Goal: Check status

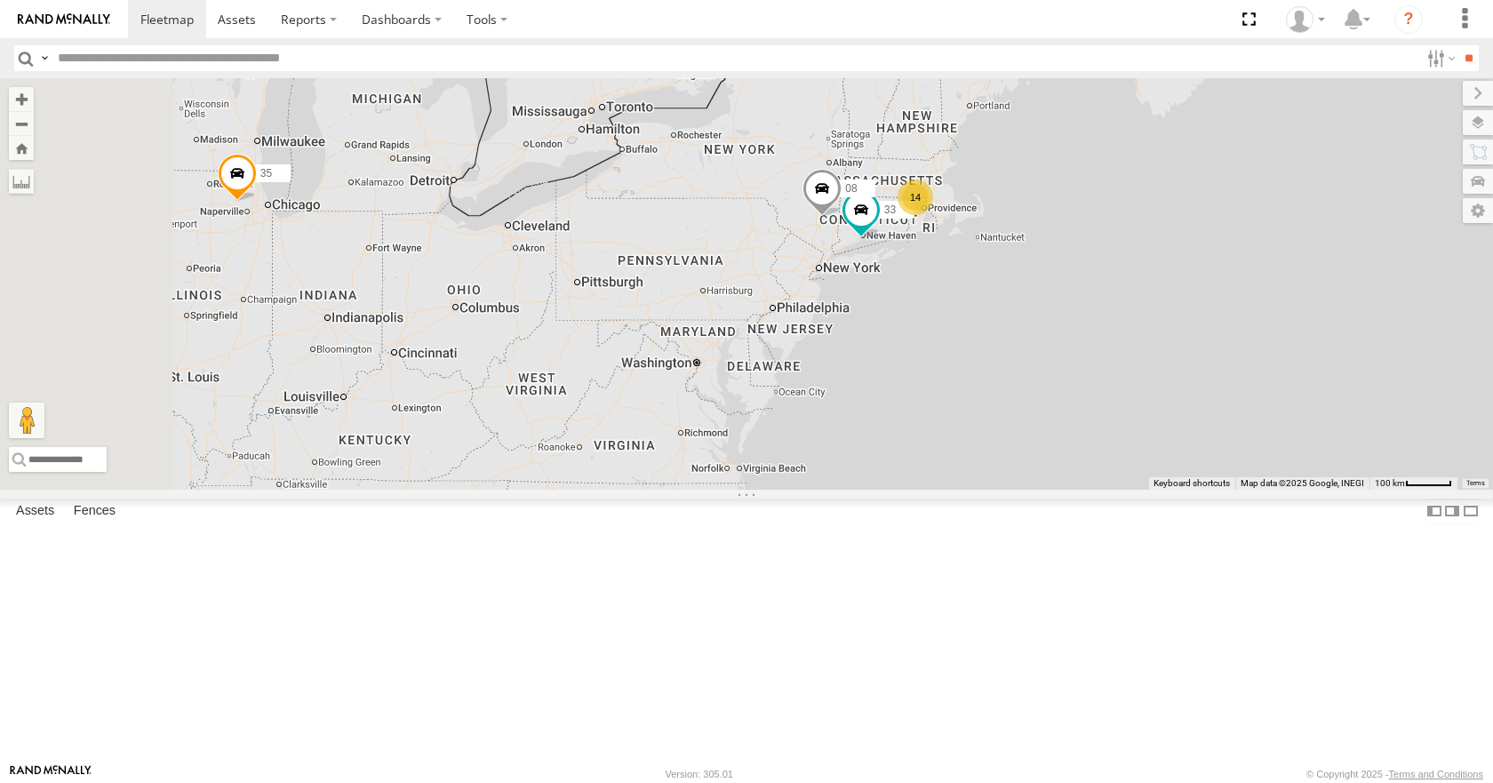
drag, startPoint x: 867, startPoint y: 355, endPoint x: 969, endPoint y: 365, distance: 102.6
click at [969, 365] on div "35 14 04 03 33 08 14 2" at bounding box center [746, 283] width 1493 height 410
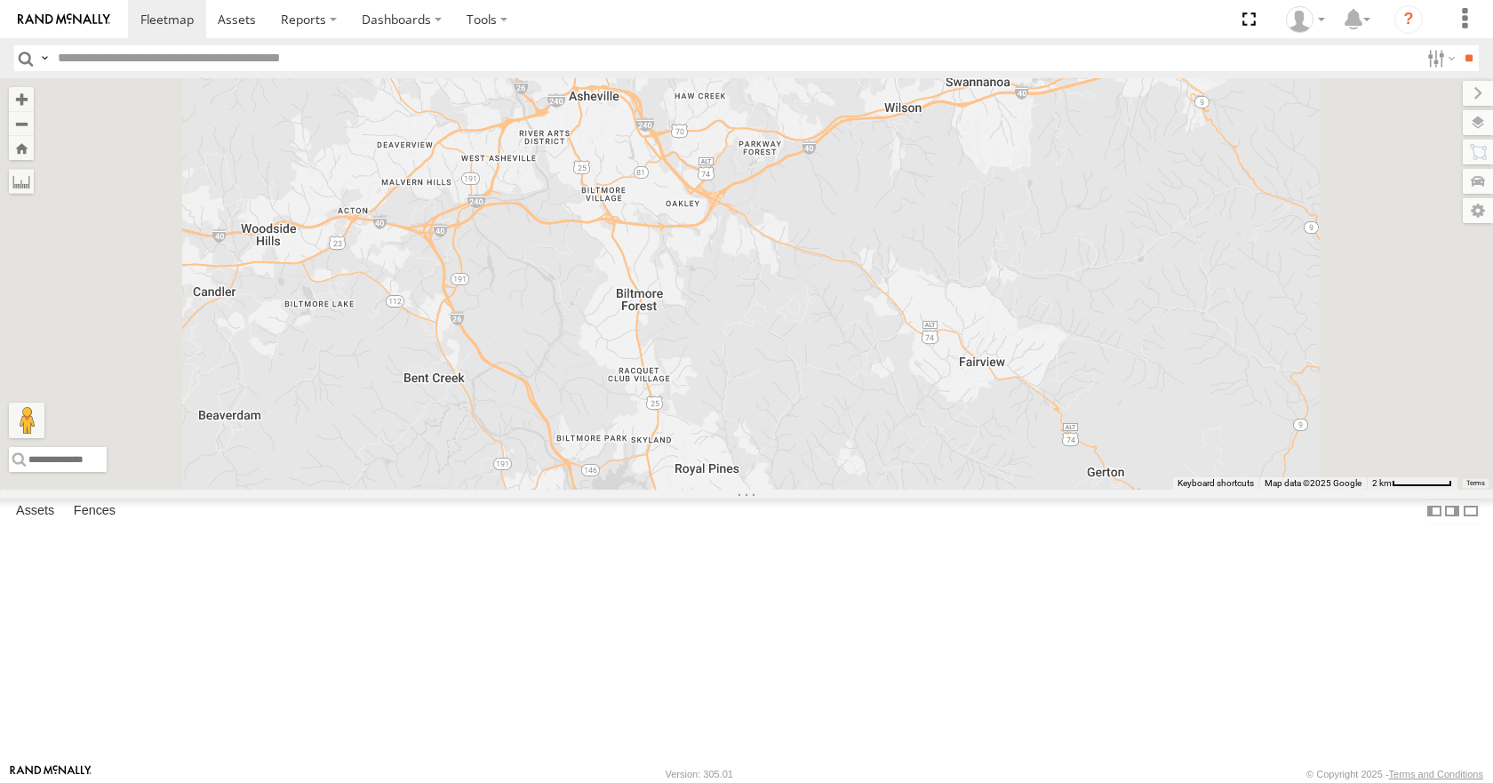
drag, startPoint x: 890, startPoint y: 401, endPoint x: 898, endPoint y: 586, distance: 185.9
click at [898, 489] on div "35 14 08 04 03" at bounding box center [746, 283] width 1493 height 410
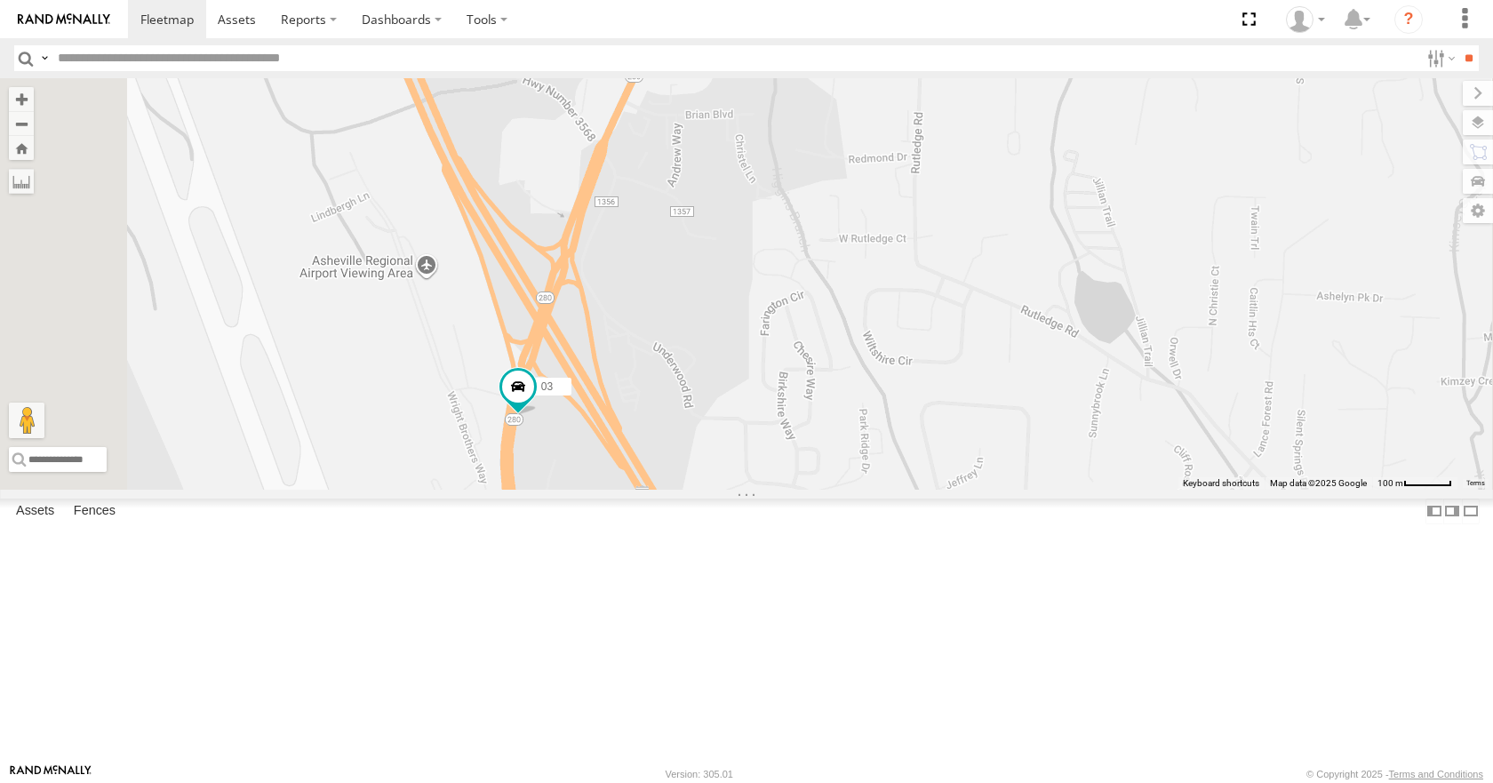
drag, startPoint x: 765, startPoint y: 216, endPoint x: 801, endPoint y: 620, distance: 405.8
click at [801, 489] on div "35 14 08 04 03 33" at bounding box center [746, 283] width 1493 height 410
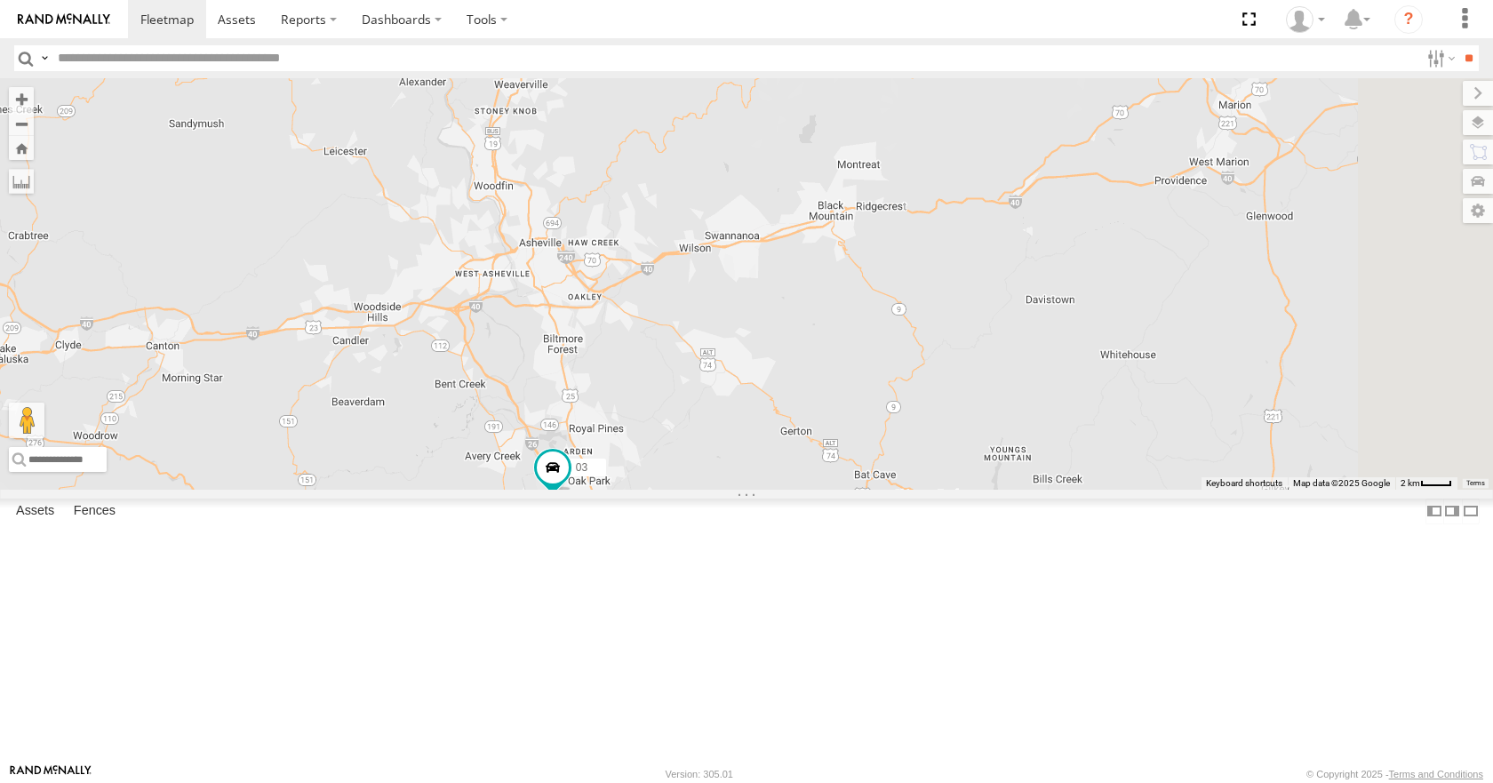
drag, startPoint x: 843, startPoint y: 458, endPoint x: 814, endPoint y: 470, distance: 31.5
click at [814, 470] on div "35 14 08 04 03 33" at bounding box center [746, 283] width 1493 height 410
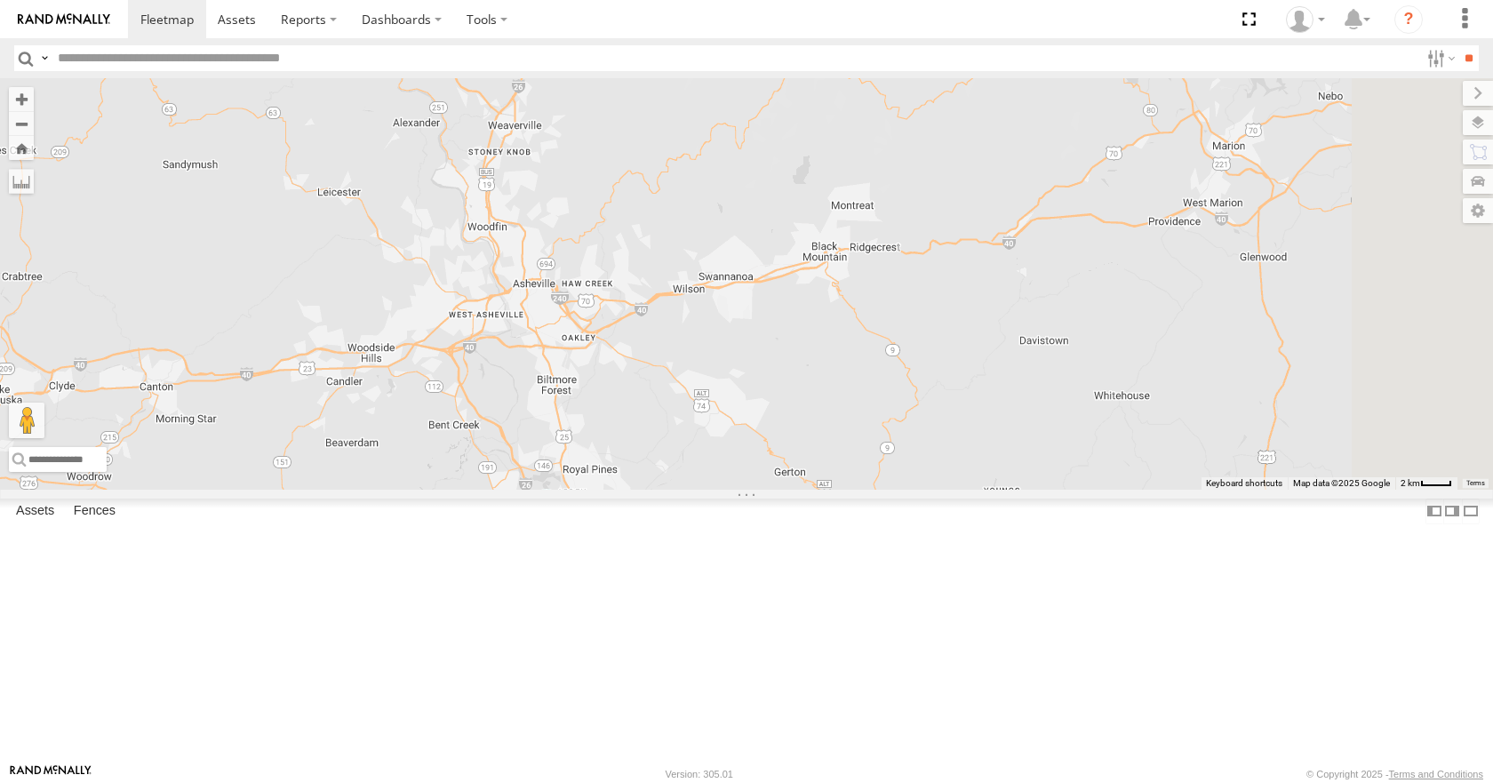
drag, startPoint x: 814, startPoint y: 470, endPoint x: 807, endPoint y: 514, distance: 44.1
click at [807, 489] on div "35 14 08 04 03 33" at bounding box center [746, 283] width 1493 height 410
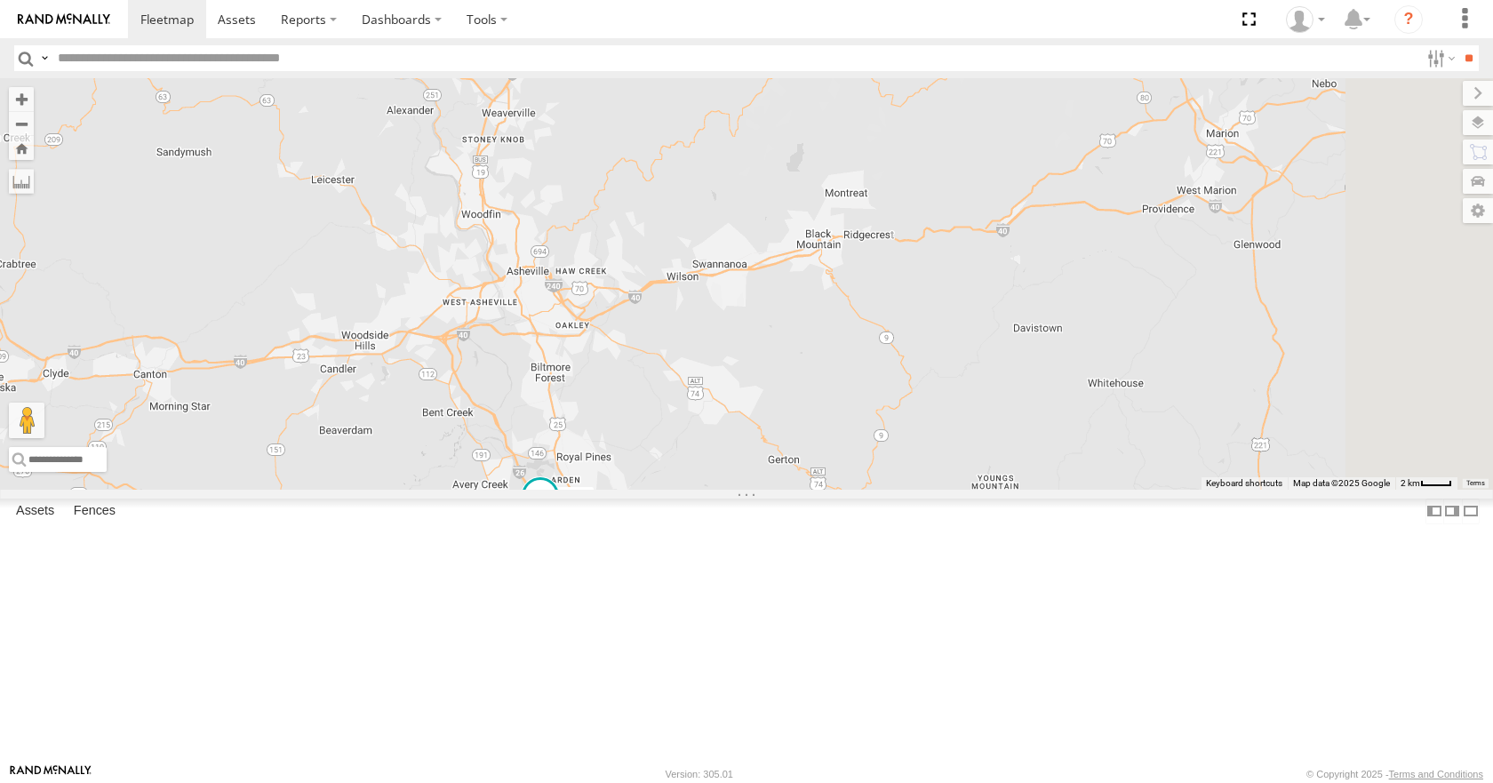
drag, startPoint x: 823, startPoint y: 538, endPoint x: 809, endPoint y: 507, distance: 33.8
click at [809, 489] on div "35 14 08 04 03 33" at bounding box center [746, 283] width 1493 height 410
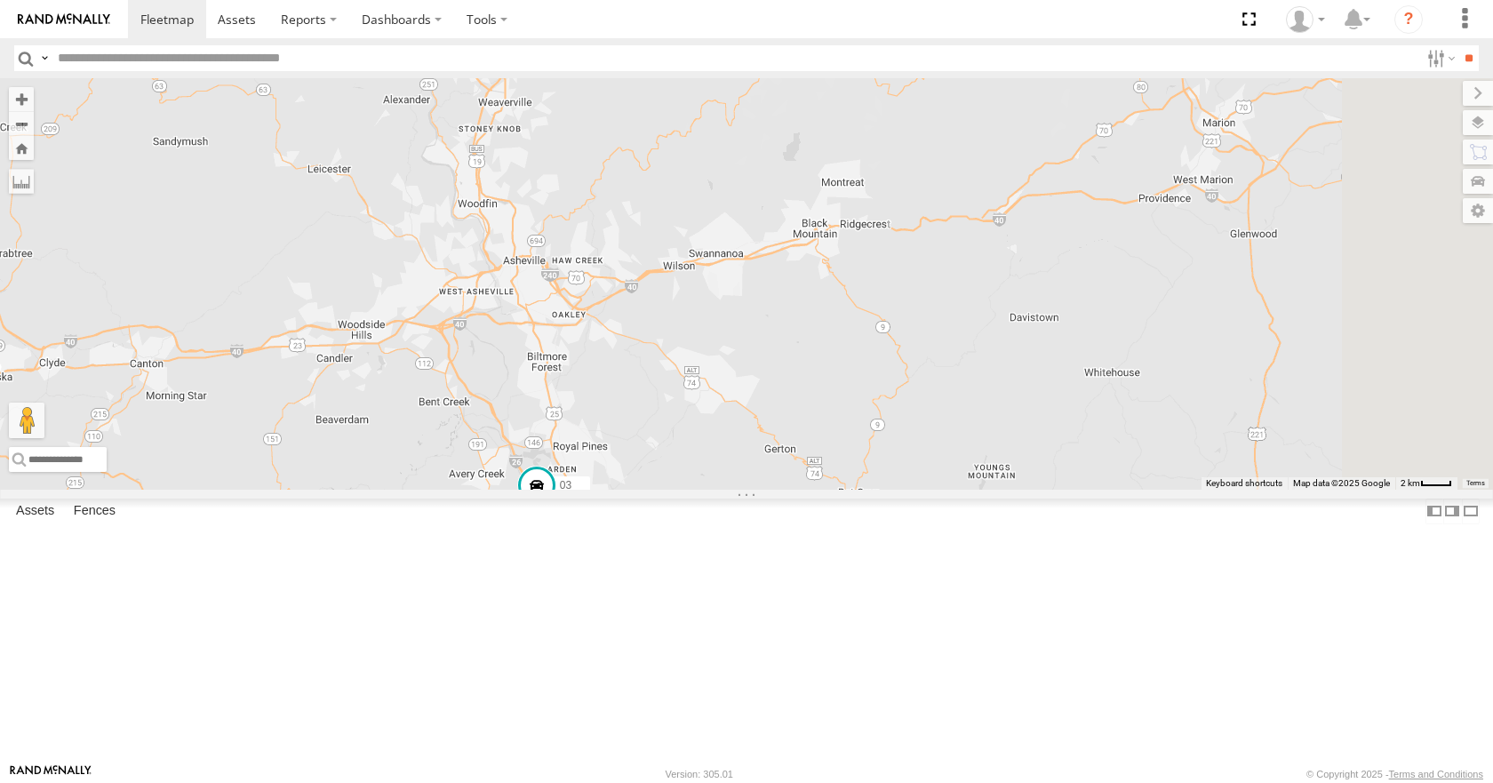
click at [809, 489] on div "35 14 08 04 03 33" at bounding box center [746, 283] width 1493 height 410
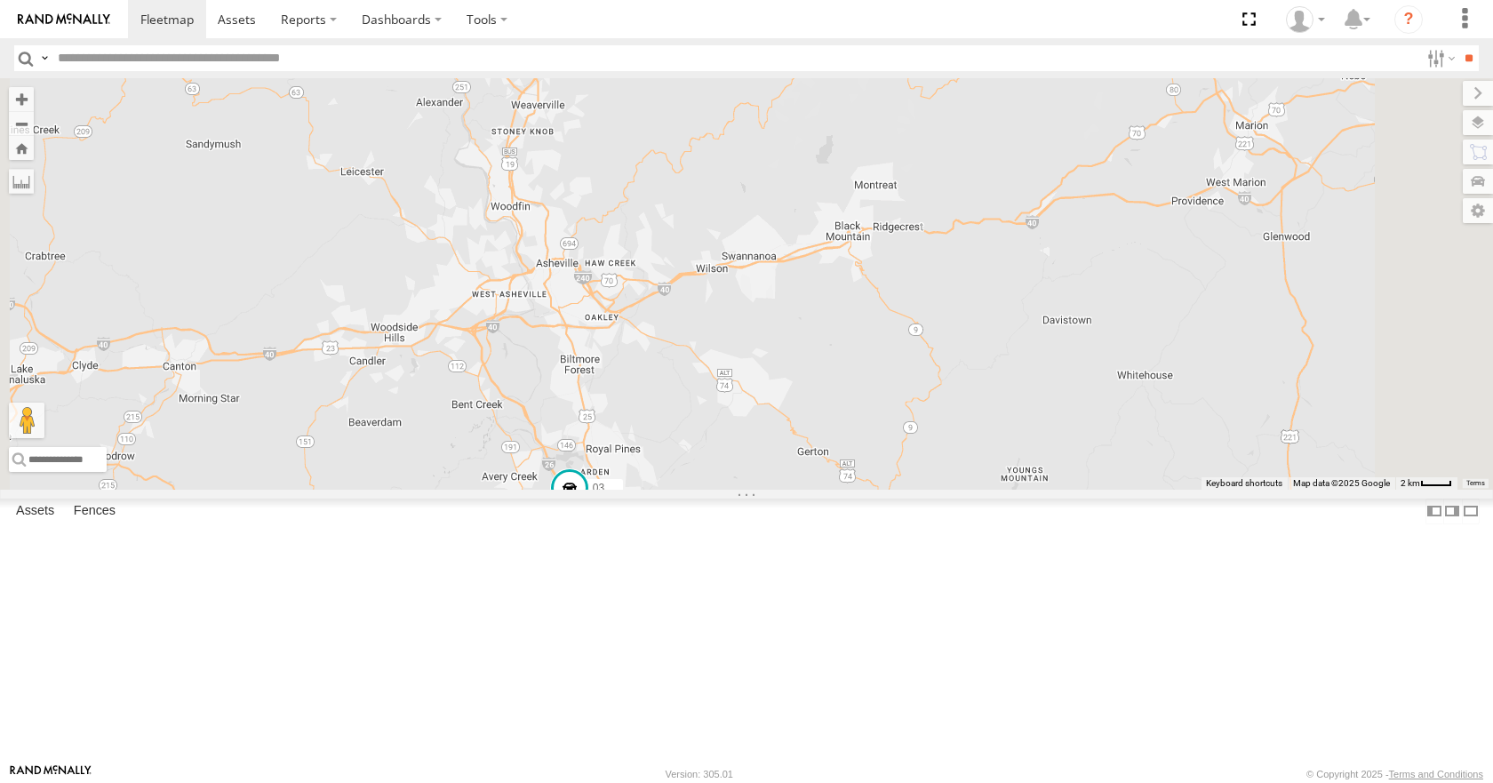
drag, startPoint x: 787, startPoint y: 539, endPoint x: 825, endPoint y: 545, distance: 37.7
click at [825, 489] on div "35 14 08 04 03 33" at bounding box center [746, 283] width 1493 height 410
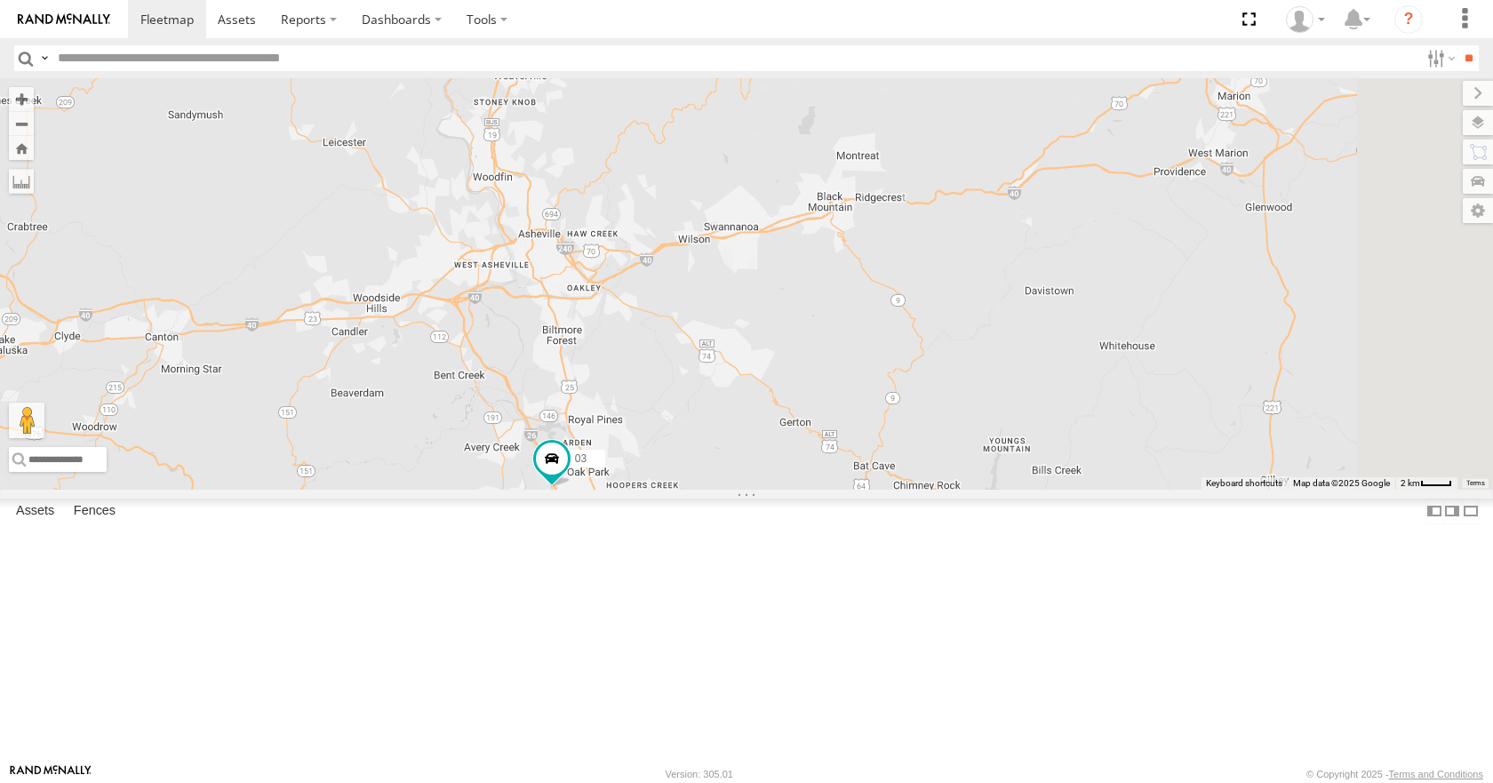
drag, startPoint x: 811, startPoint y: 553, endPoint x: 793, endPoint y: 520, distance: 37.8
click at [793, 489] on div "35 14 08 04 03 33" at bounding box center [746, 283] width 1493 height 410
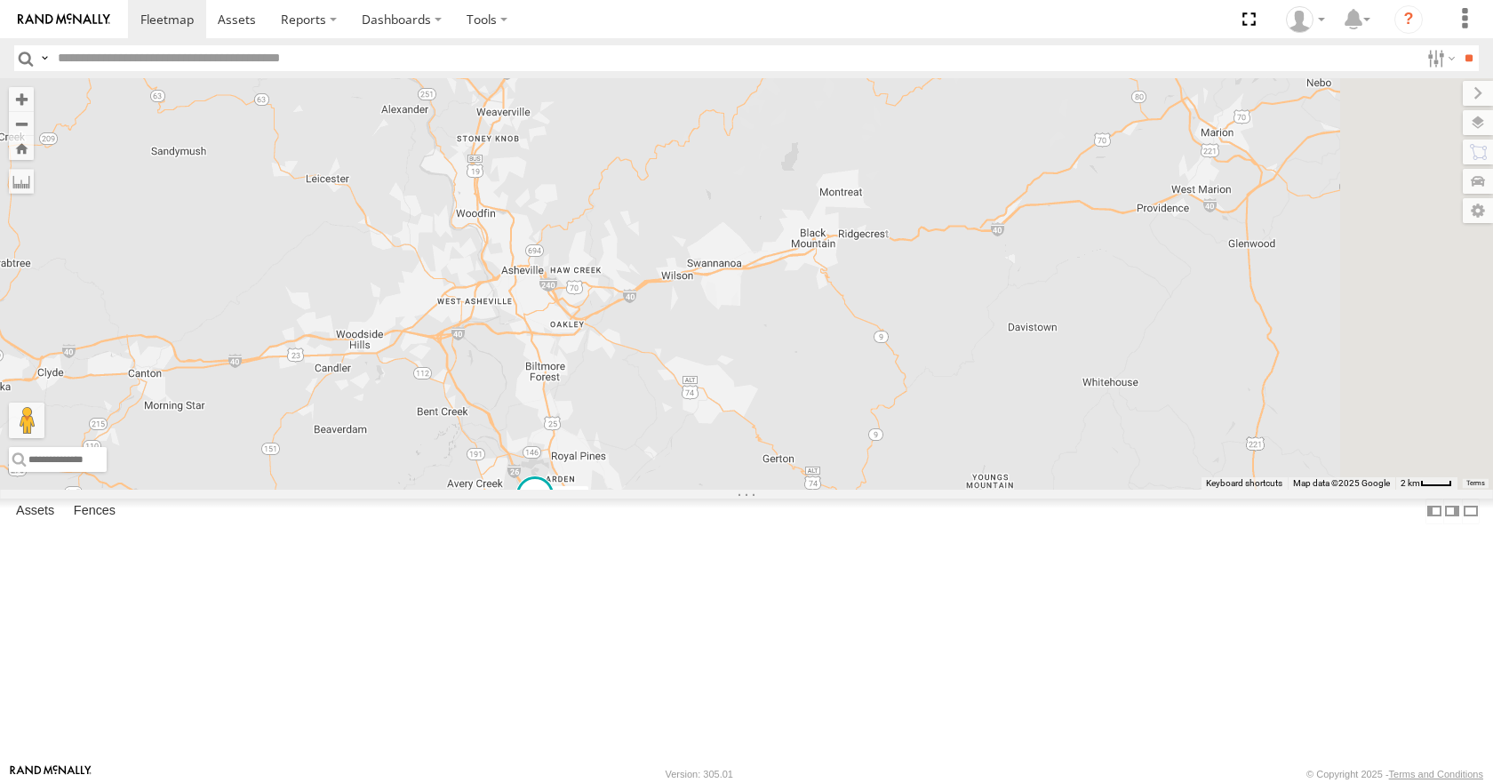
drag, startPoint x: 787, startPoint y: 456, endPoint x: 776, endPoint y: 482, distance: 29.1
click at [776, 482] on div "35 14 08 04 03 33" at bounding box center [746, 283] width 1493 height 410
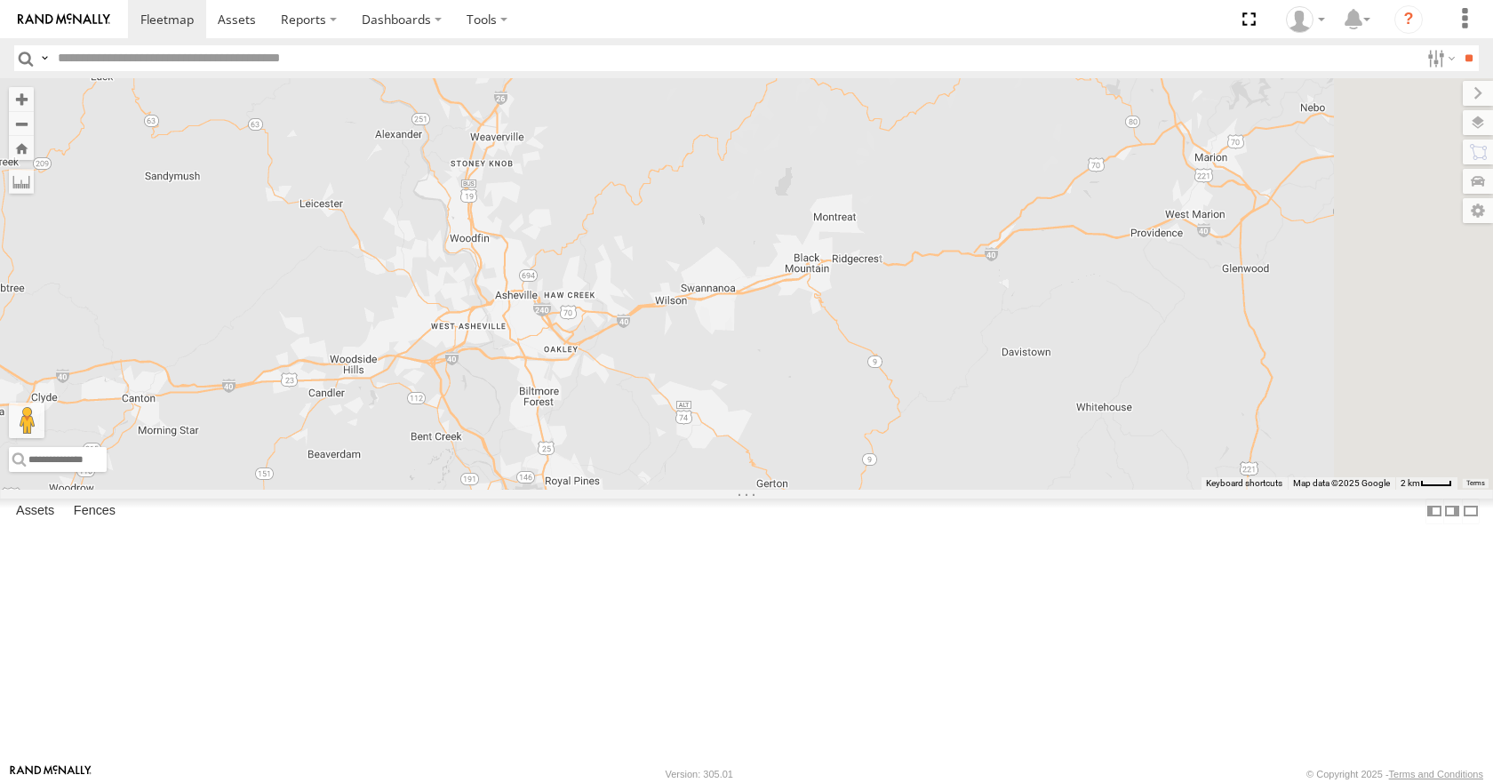
drag, startPoint x: 807, startPoint y: 382, endPoint x: 799, endPoint y: 404, distance: 23.6
click at [799, 404] on div "35 14 08 04 03 33" at bounding box center [746, 283] width 1493 height 410
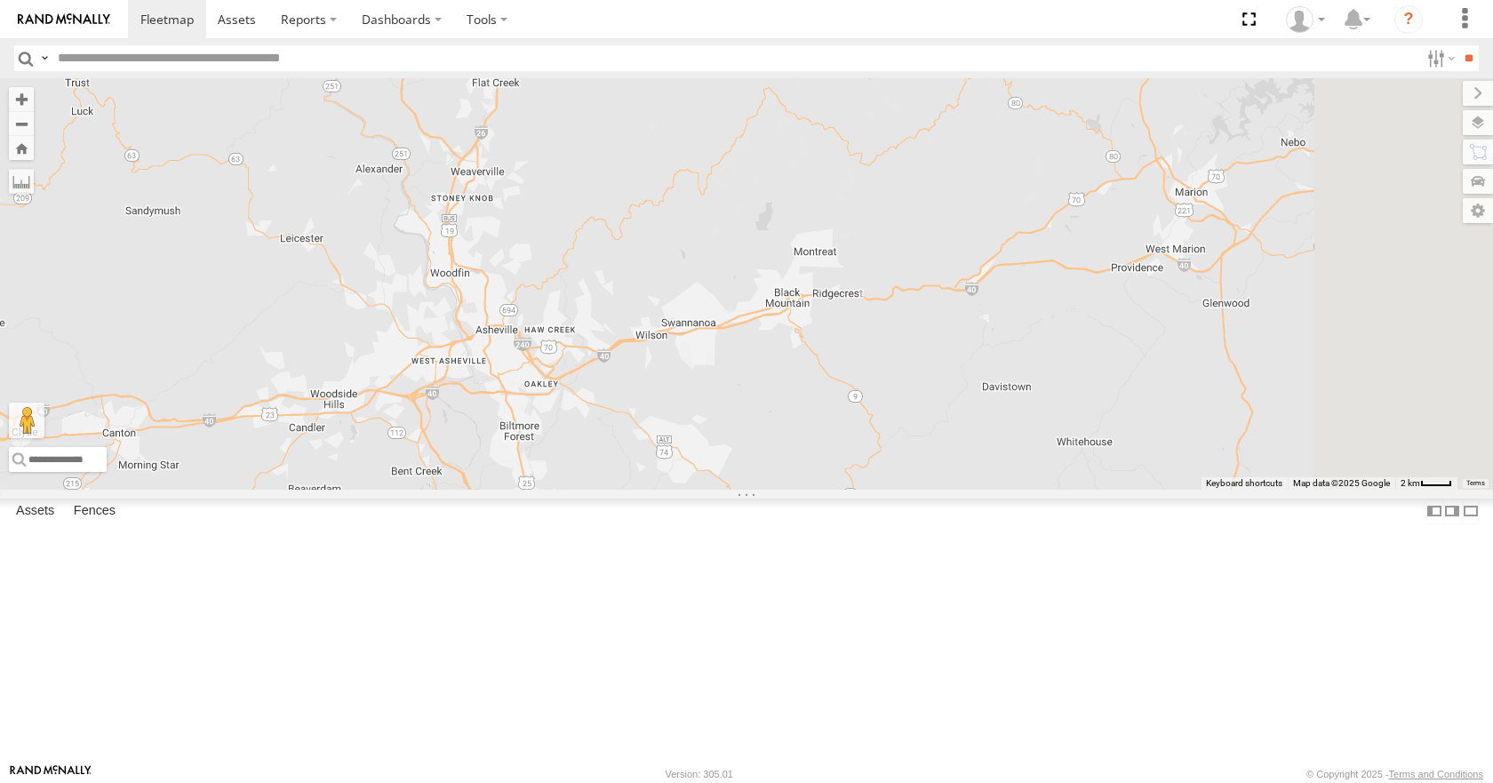
drag, startPoint x: 934, startPoint y: 393, endPoint x: 912, endPoint y: 426, distance: 39.2
click at [912, 426] on div "35 14 08 04 03 33" at bounding box center [746, 283] width 1493 height 410
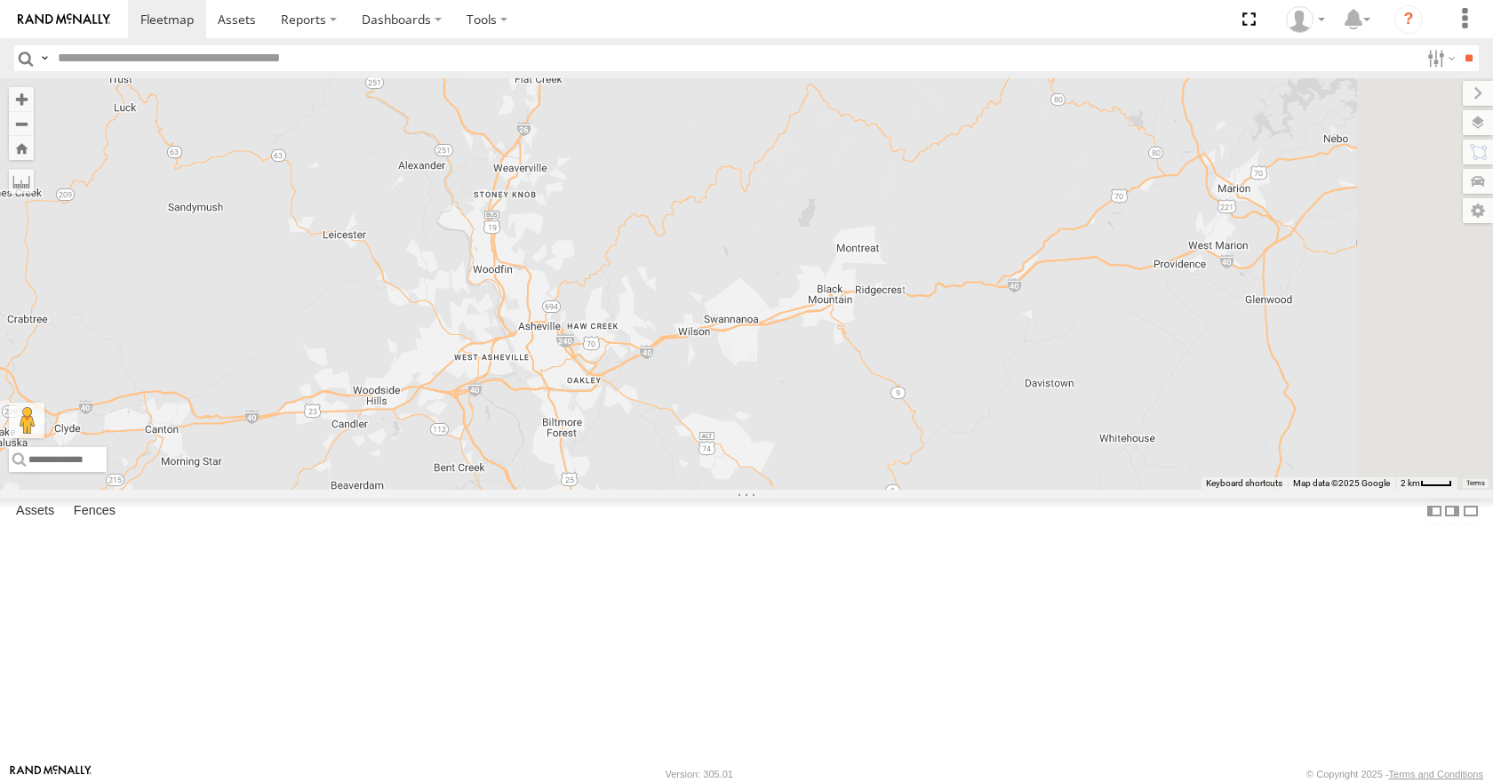
drag, startPoint x: 993, startPoint y: 384, endPoint x: 1056, endPoint y: 354, distance: 69.1
click at [1056, 354] on div "35 14 08 04 03 33" at bounding box center [746, 283] width 1493 height 410
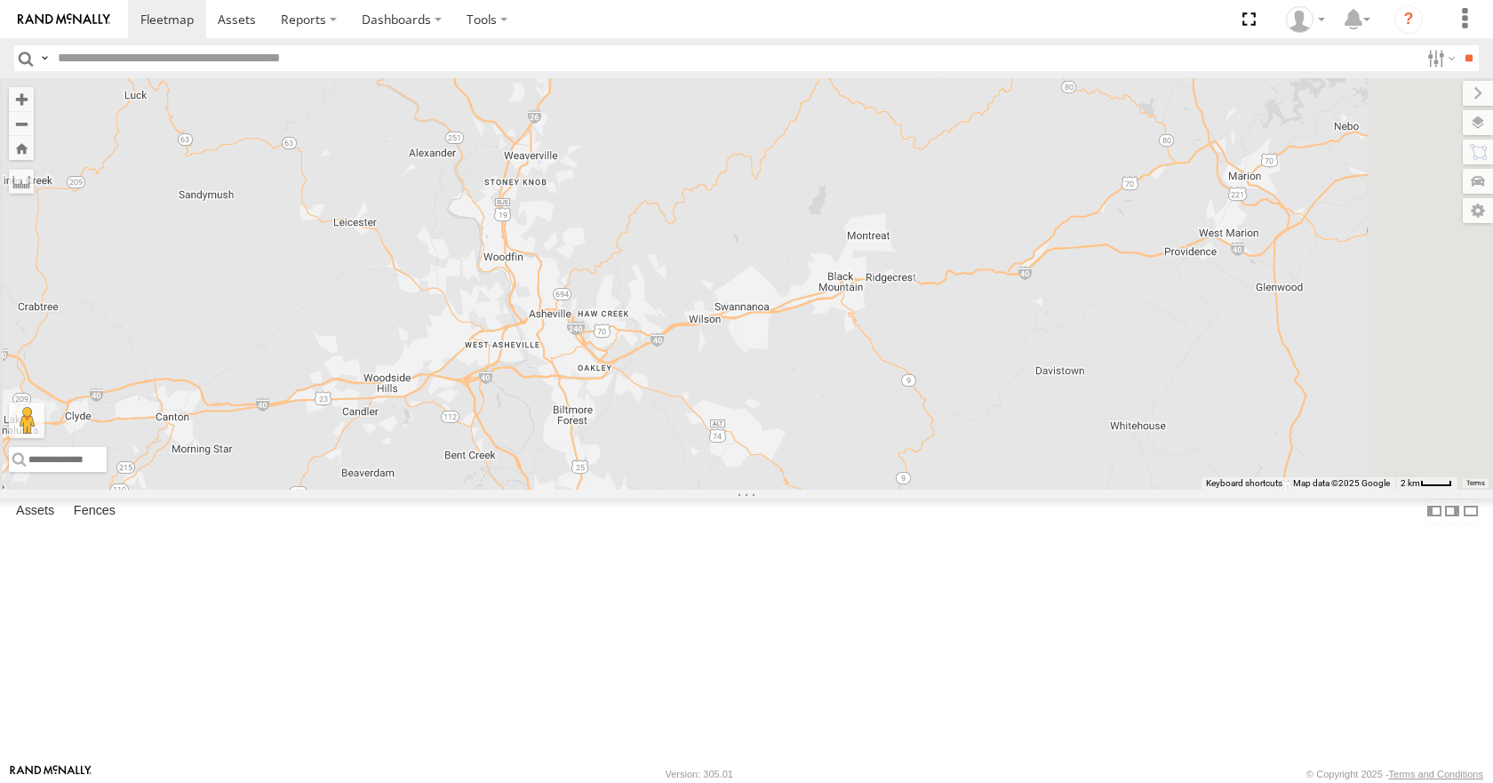
drag, startPoint x: 1073, startPoint y: 413, endPoint x: 1076, endPoint y: 394, distance: 18.8
click at [1076, 394] on div "35 14 08 04 03 33" at bounding box center [746, 283] width 1493 height 410
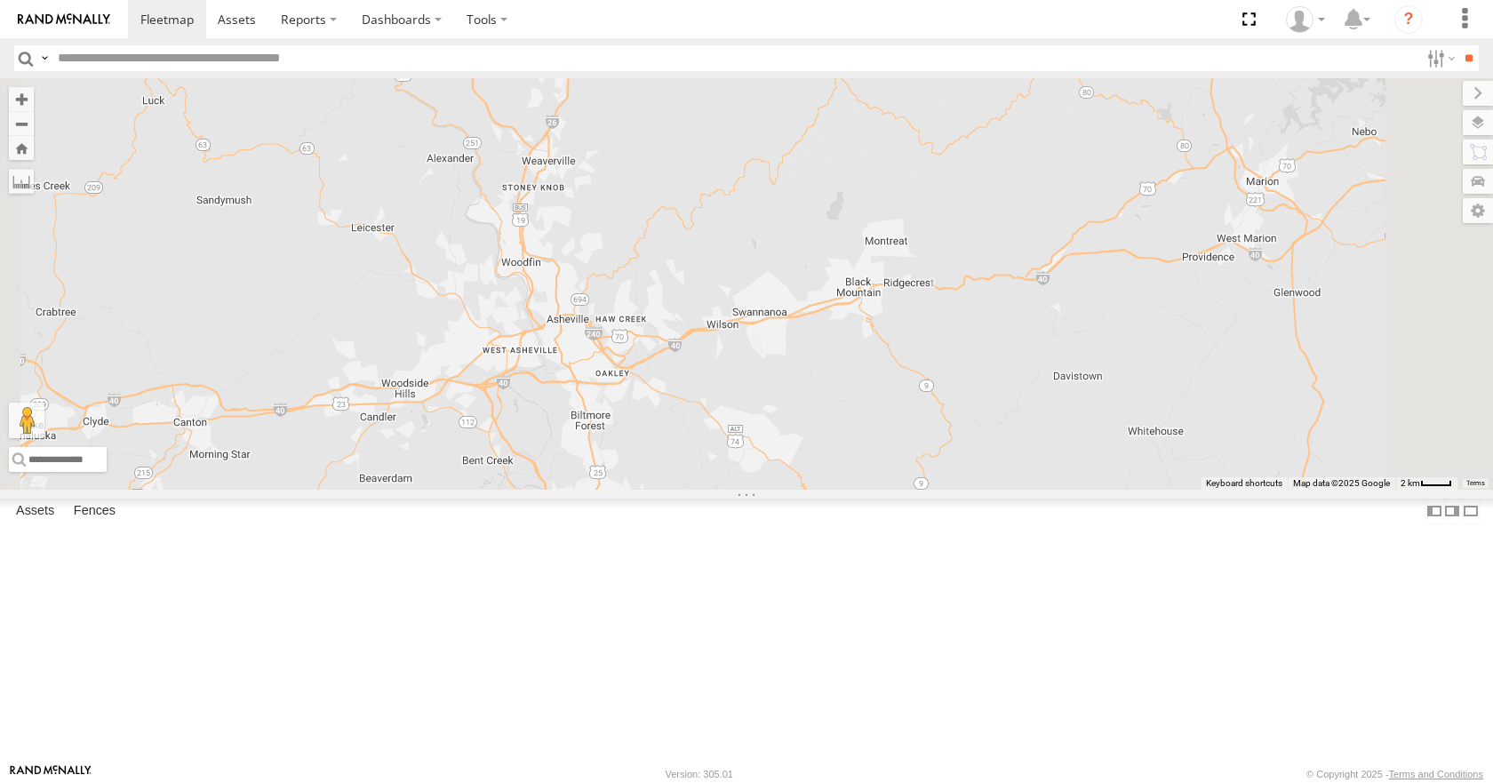
drag, startPoint x: 1119, startPoint y: 379, endPoint x: 1134, endPoint y: 416, distance: 40.3
click at [1134, 416] on div "35 14 08 04 03 33" at bounding box center [746, 283] width 1493 height 410
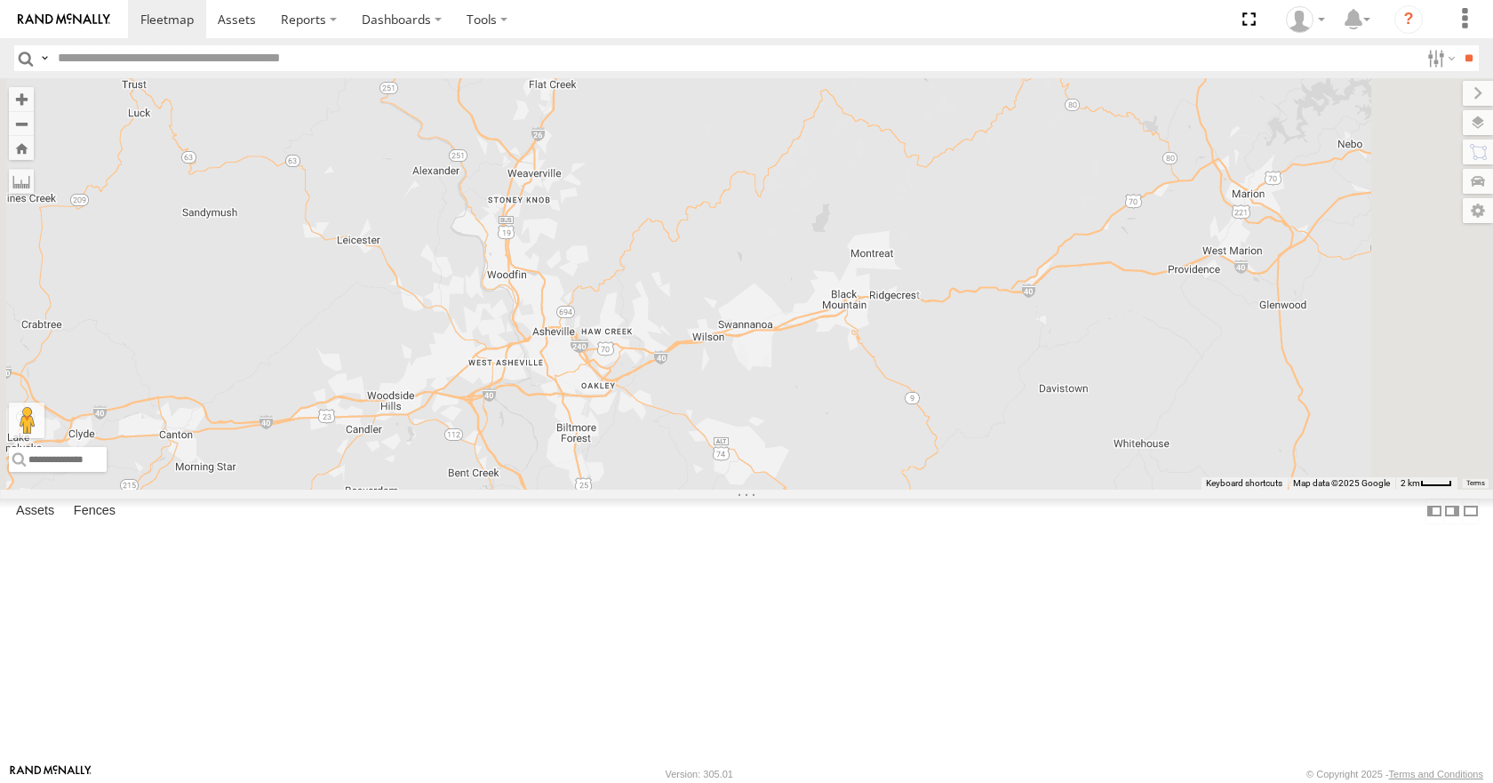
drag, startPoint x: 1105, startPoint y: 348, endPoint x: 1087, endPoint y: 363, distance: 24.0
click at [1087, 363] on div "35 14 08 04 03 33" at bounding box center [746, 283] width 1493 height 410
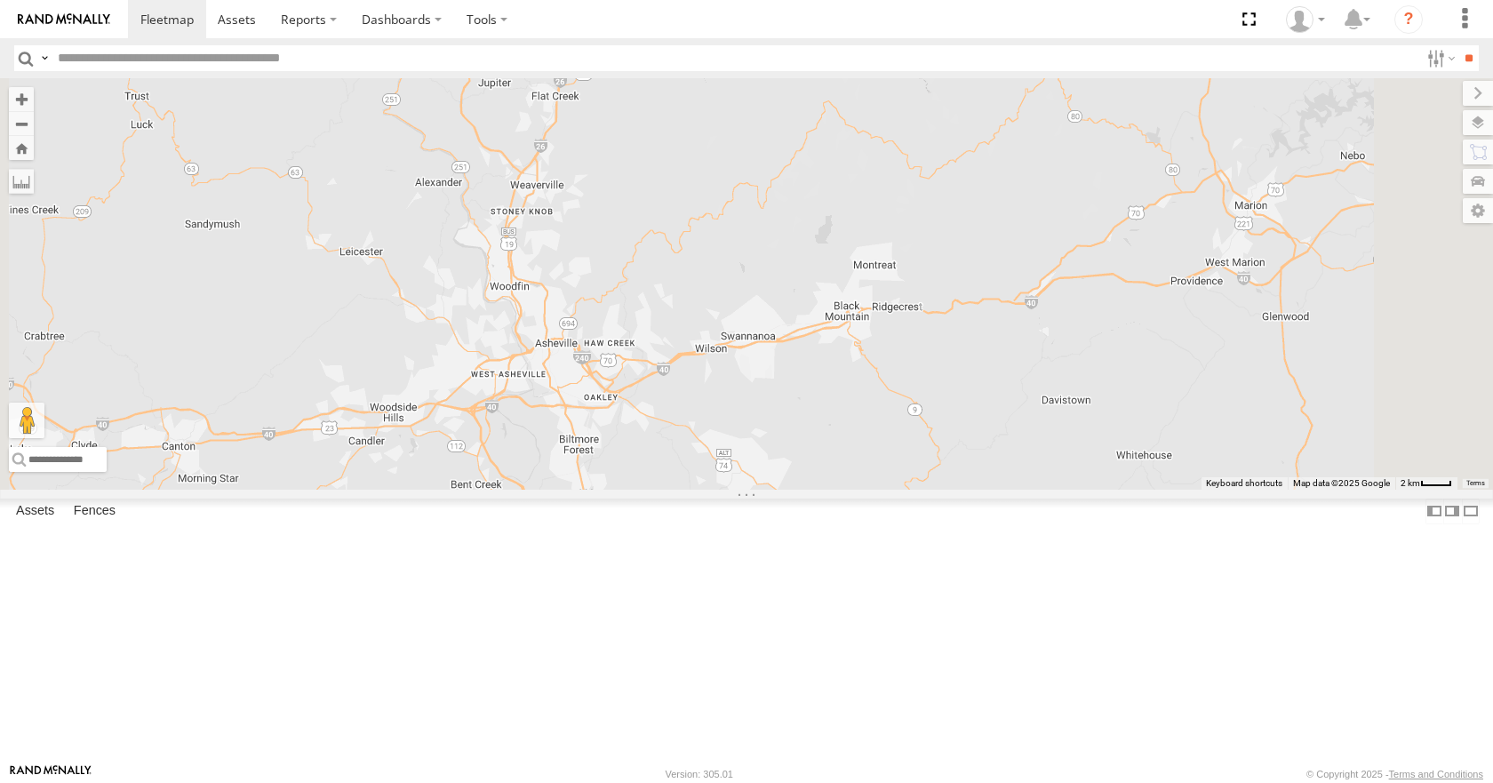
drag, startPoint x: 1080, startPoint y: 395, endPoint x: 1100, endPoint y: 426, distance: 36.7
click at [1100, 426] on div "35 14 08 04 03 33" at bounding box center [746, 283] width 1493 height 410
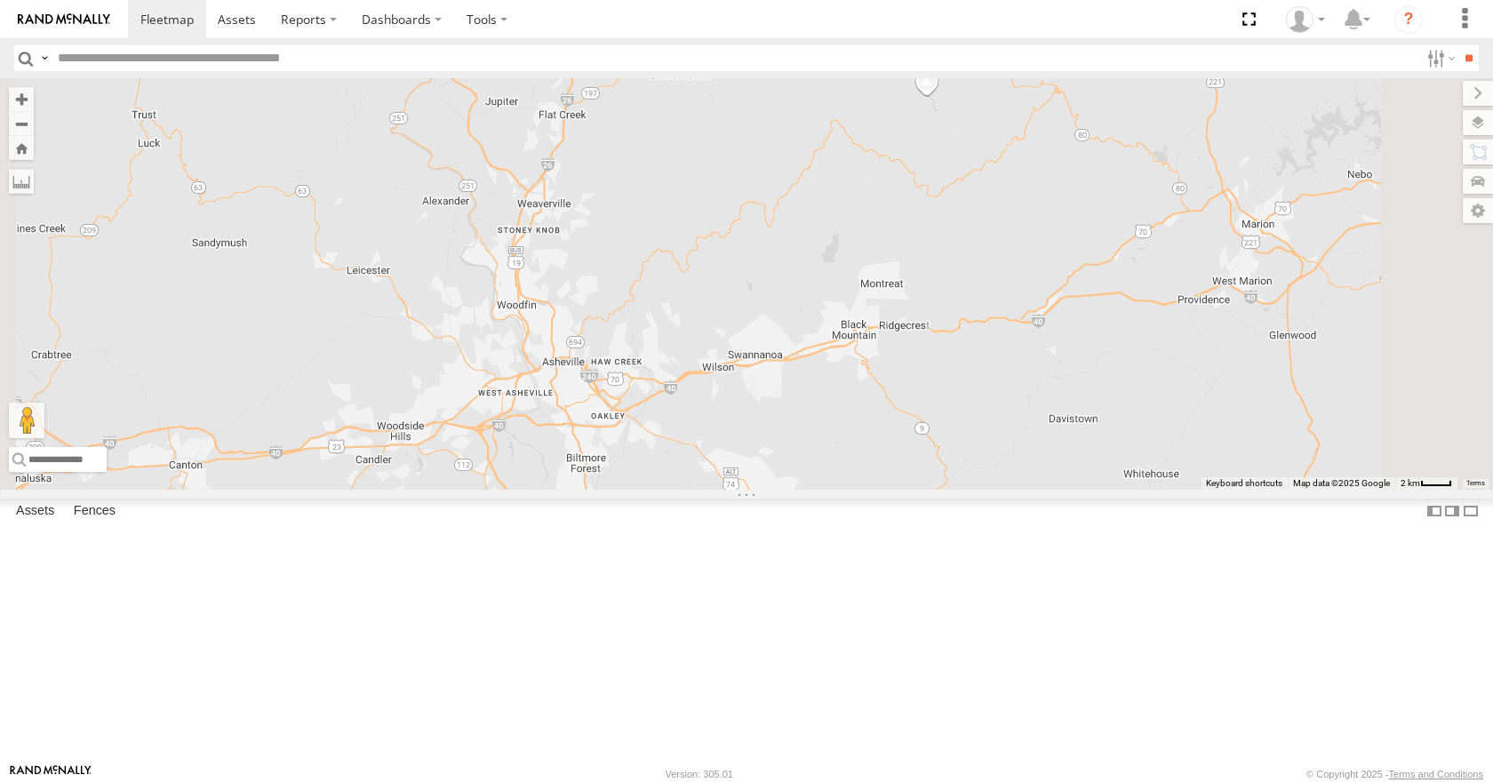
drag, startPoint x: 1101, startPoint y: 412, endPoint x: 1128, endPoint y: 398, distance: 30.2
click at [1128, 398] on div "35 14 08 04 03 33" at bounding box center [746, 283] width 1493 height 410
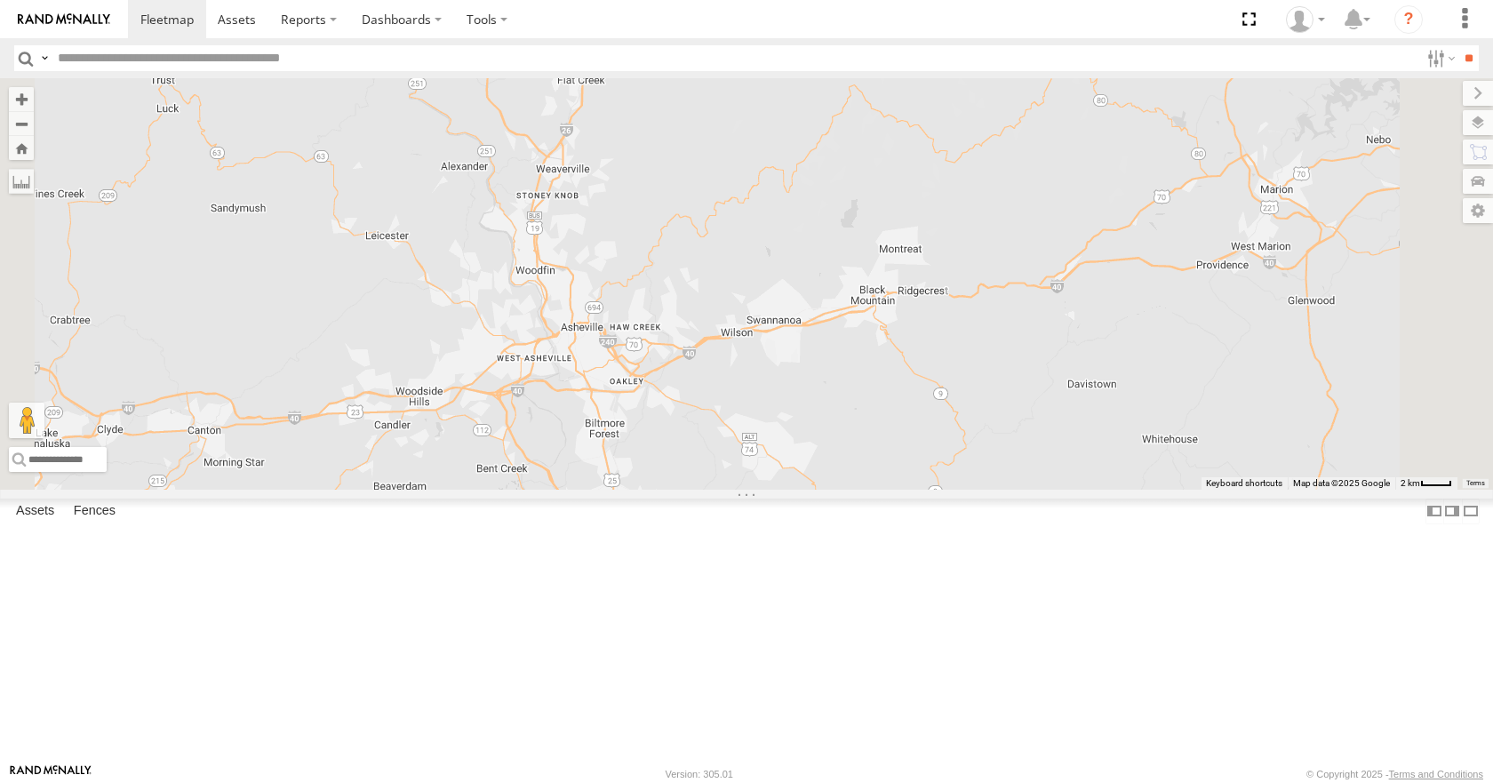
drag, startPoint x: 1130, startPoint y: 417, endPoint x: 1125, endPoint y: 387, distance: 30.7
click at [1125, 387] on div "35 14 08 04 03 33" at bounding box center [746, 283] width 1493 height 410
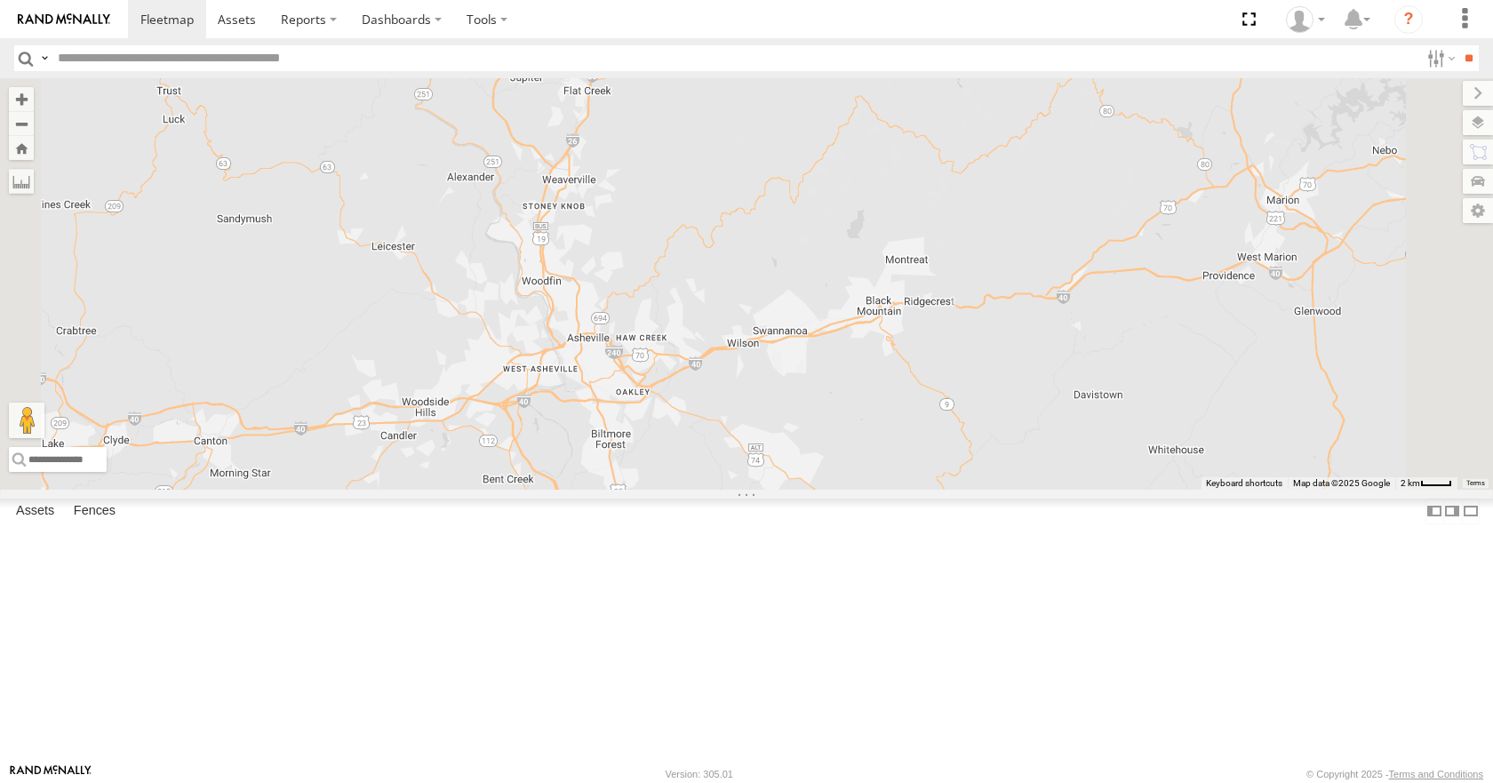
drag, startPoint x: 1125, startPoint y: 384, endPoint x: 1135, endPoint y: 394, distance: 14.5
click at [1135, 394] on div "35 14 08 04 03 33" at bounding box center [746, 283] width 1493 height 410
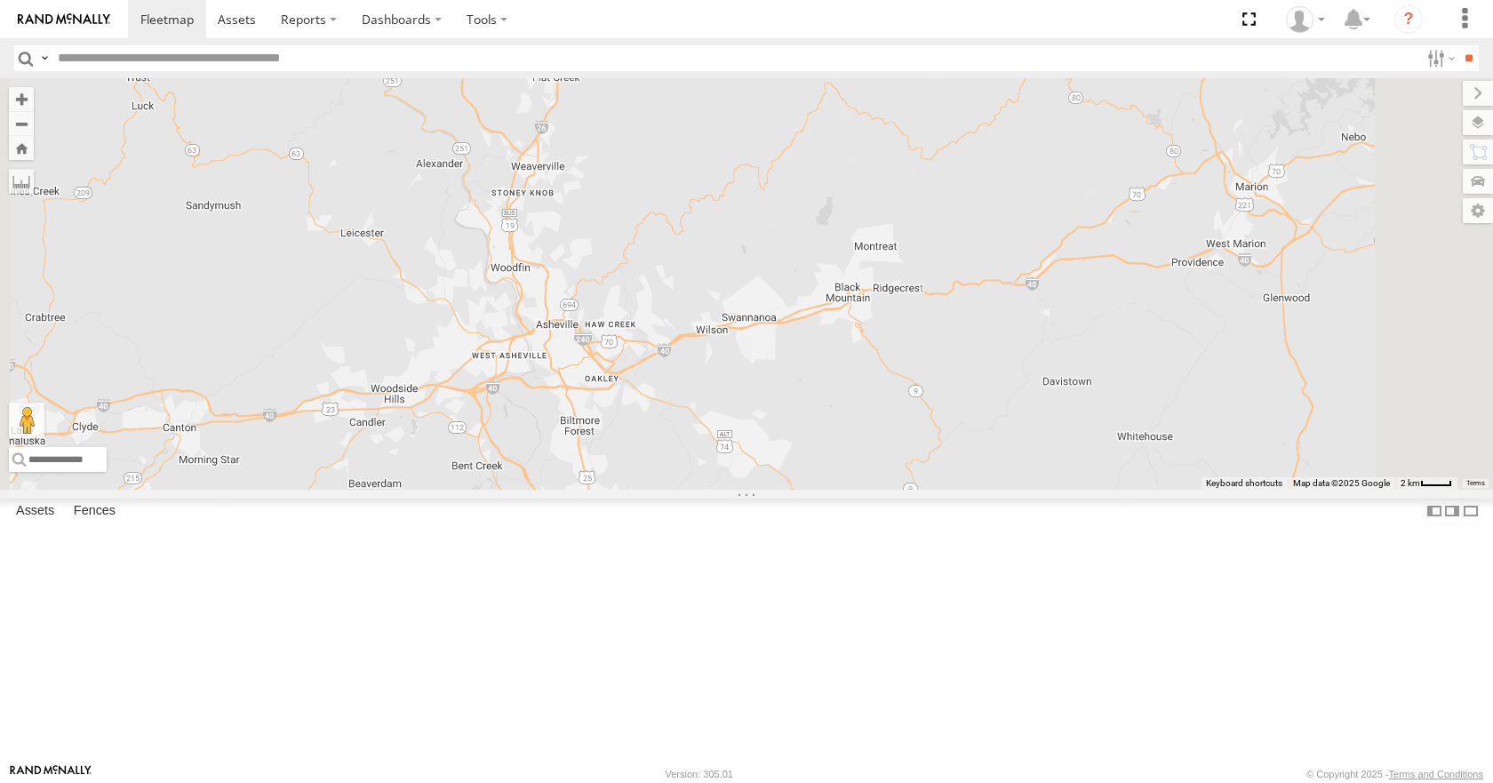
drag, startPoint x: 815, startPoint y: 367, endPoint x: 771, endPoint y: 339, distance: 52.0
click at [776, 352] on div "35 14 08 04 03 33" at bounding box center [746, 283] width 1493 height 410
drag, startPoint x: 726, startPoint y: 323, endPoint x: 726, endPoint y: 332, distance: 9.8
click at [726, 332] on div "35 14 08 04 03 33" at bounding box center [746, 283] width 1493 height 410
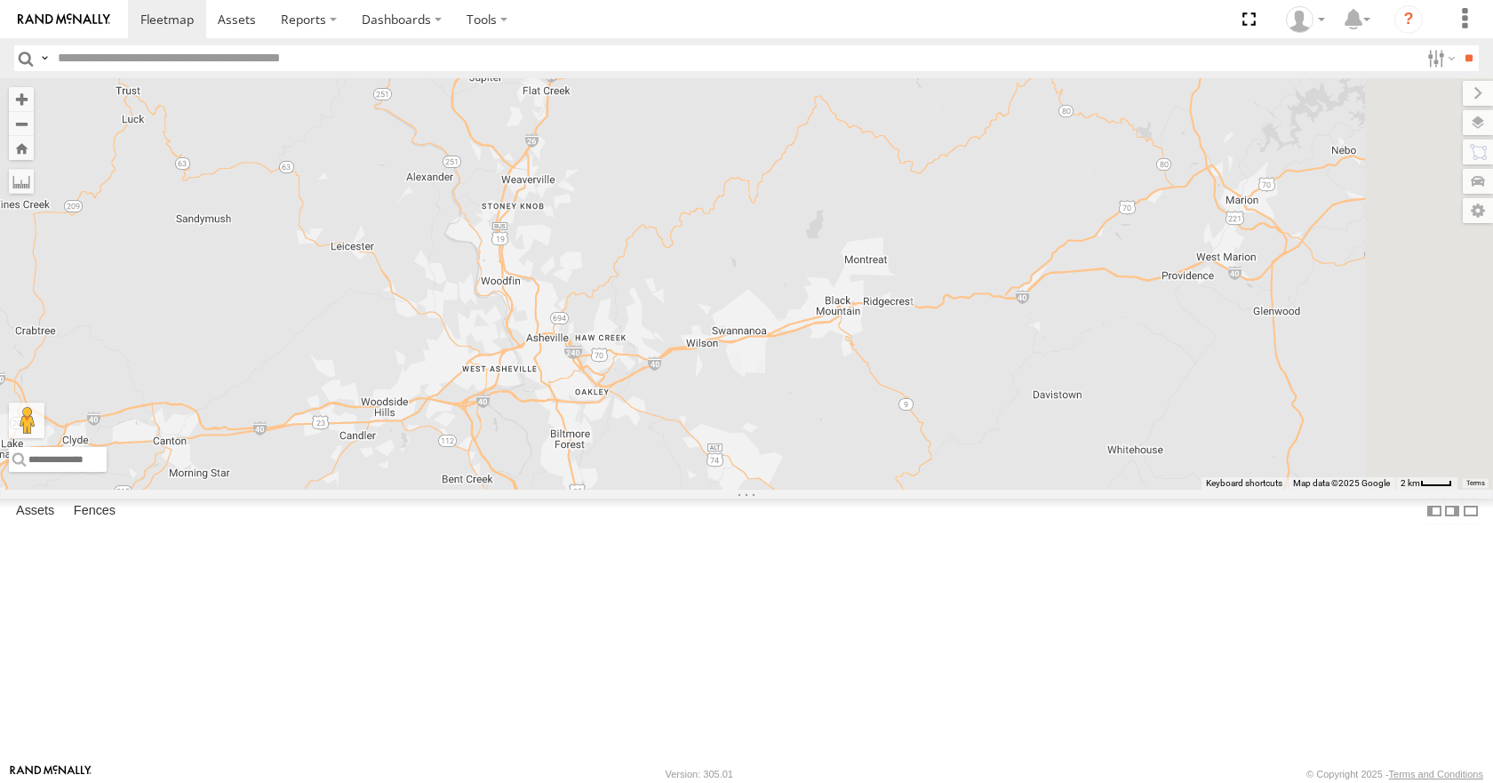
drag, startPoint x: 754, startPoint y: 337, endPoint x: 754, endPoint y: 347, distance: 9.8
click at [754, 347] on div "35 14 08 04 03 33" at bounding box center [746, 283] width 1493 height 410
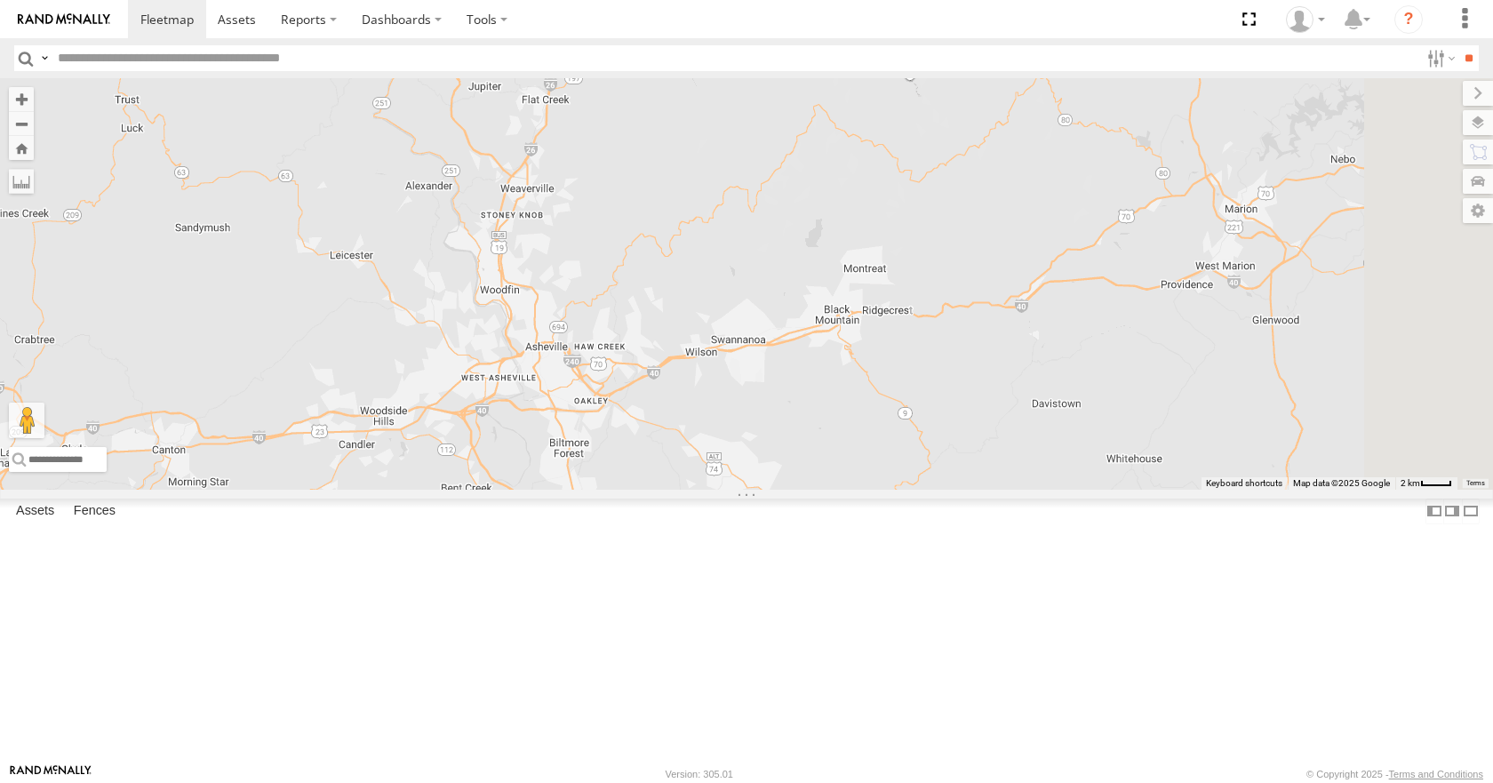
drag, startPoint x: 753, startPoint y: 314, endPoint x: 750, endPoint y: 324, distance: 11.0
click at [750, 324] on div "35 14 08 04 03 33" at bounding box center [746, 283] width 1493 height 410
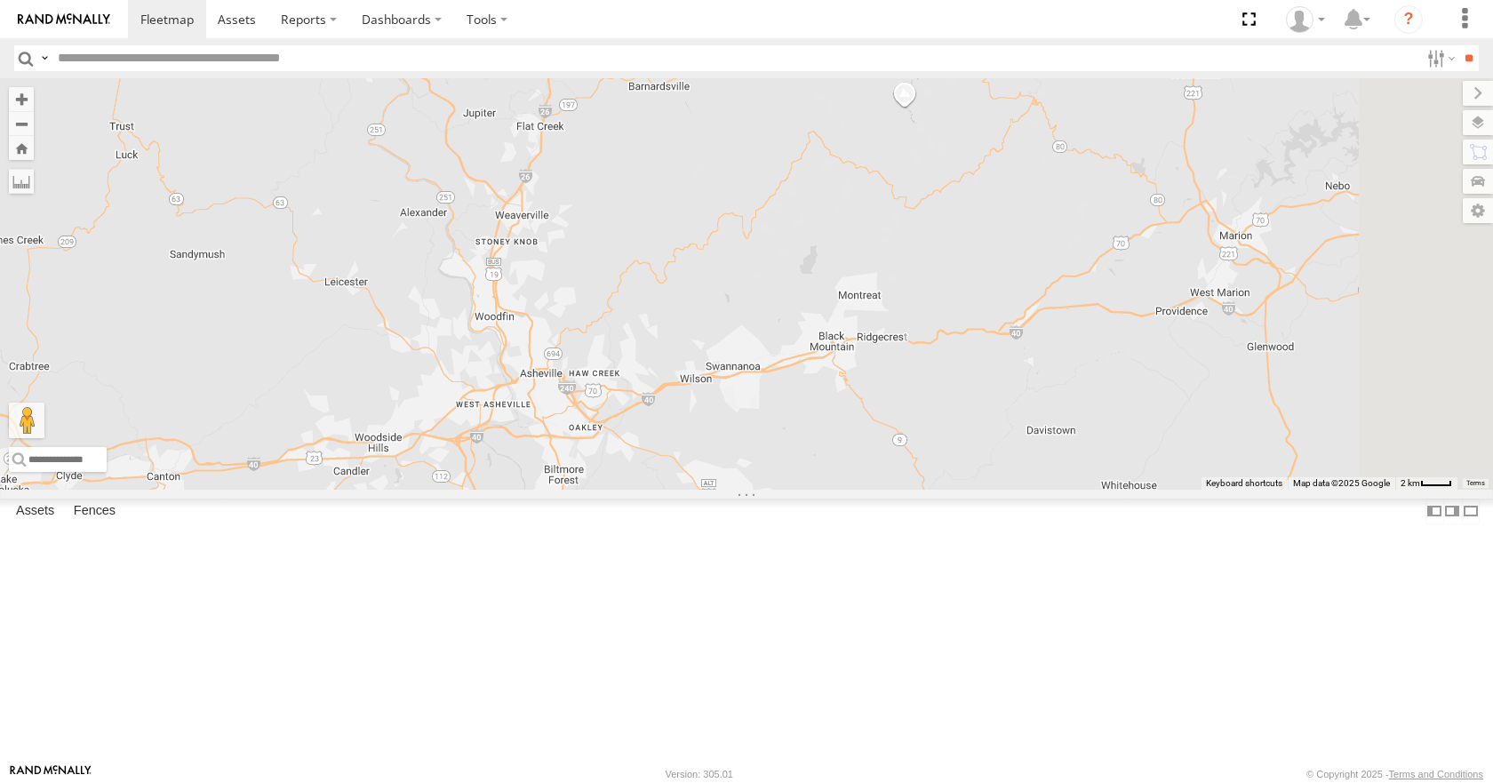
drag, startPoint x: 774, startPoint y: 227, endPoint x: 769, endPoint y: 257, distance: 29.8
click at [769, 257] on div "35 14 08 04 03 33" at bounding box center [746, 283] width 1493 height 410
drag, startPoint x: 889, startPoint y: 225, endPoint x: 873, endPoint y: 268, distance: 46.1
click at [873, 268] on div "35 14 08 04 03 33" at bounding box center [746, 283] width 1493 height 410
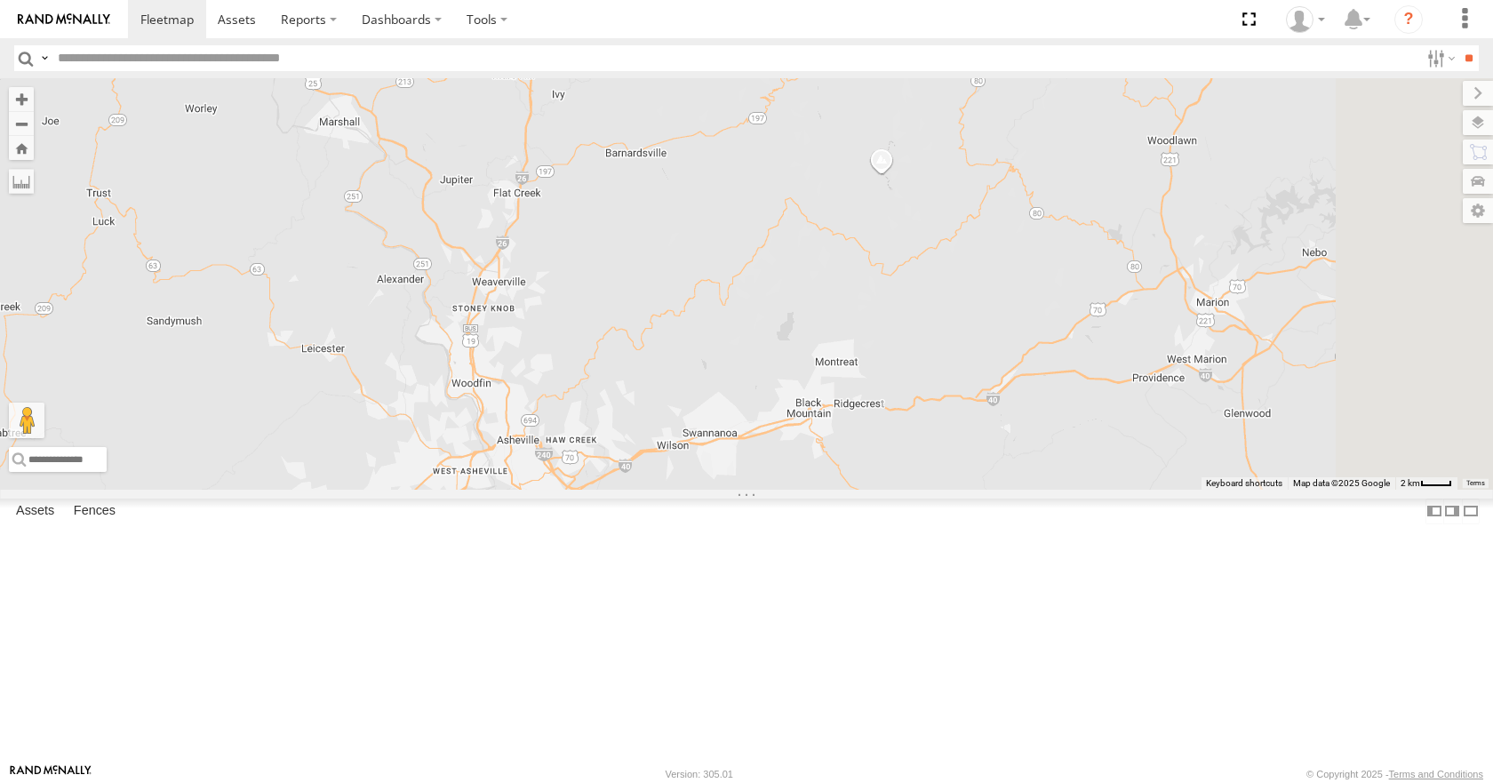
drag, startPoint x: 789, startPoint y: 220, endPoint x: 785, endPoint y: 234, distance: 13.8
click at [785, 234] on div "35 14 08 04 03 33" at bounding box center [746, 283] width 1493 height 410
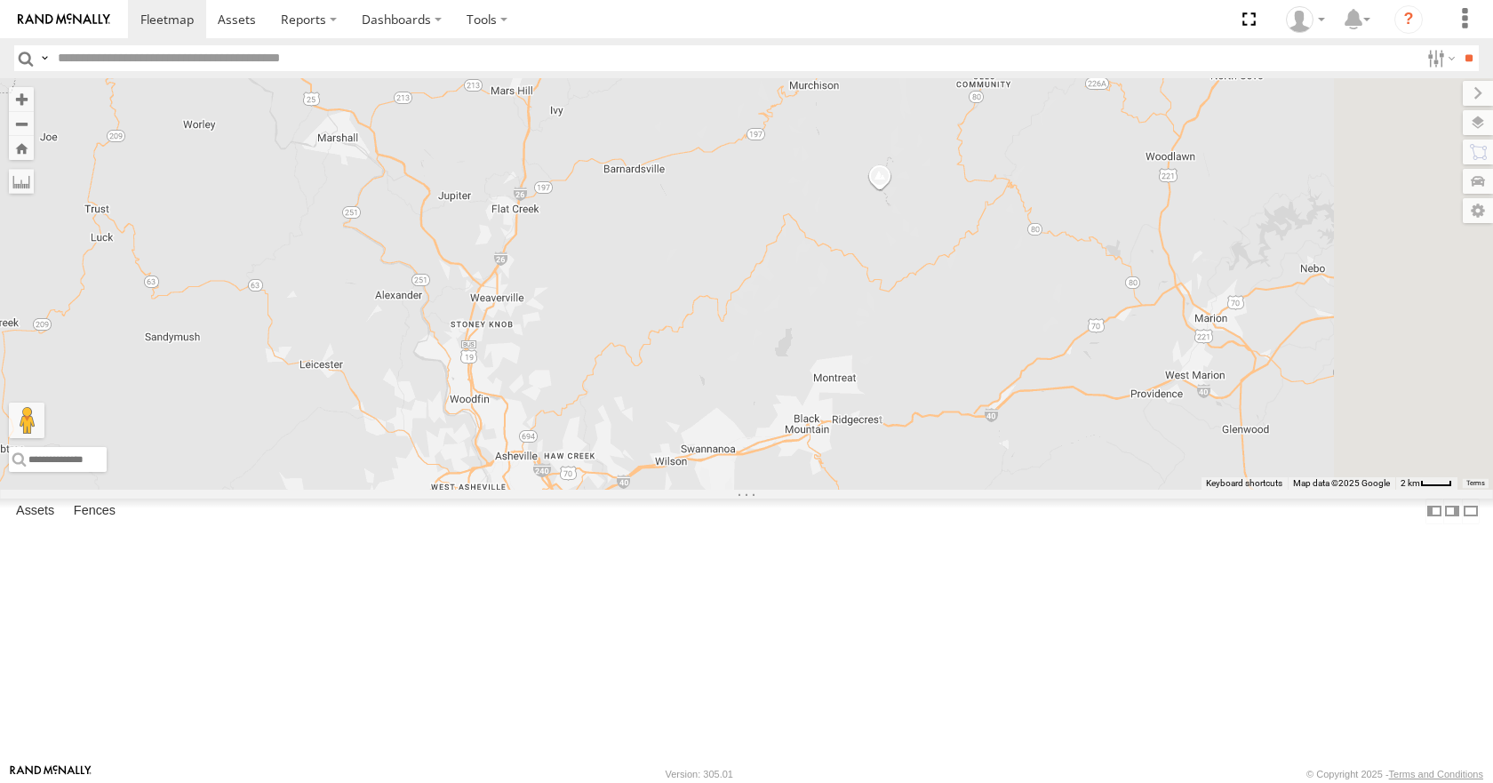
drag, startPoint x: 734, startPoint y: 210, endPoint x: 730, endPoint y: 226, distance: 16.4
click at [730, 226] on div "35 14 08 04 03 33" at bounding box center [746, 283] width 1493 height 410
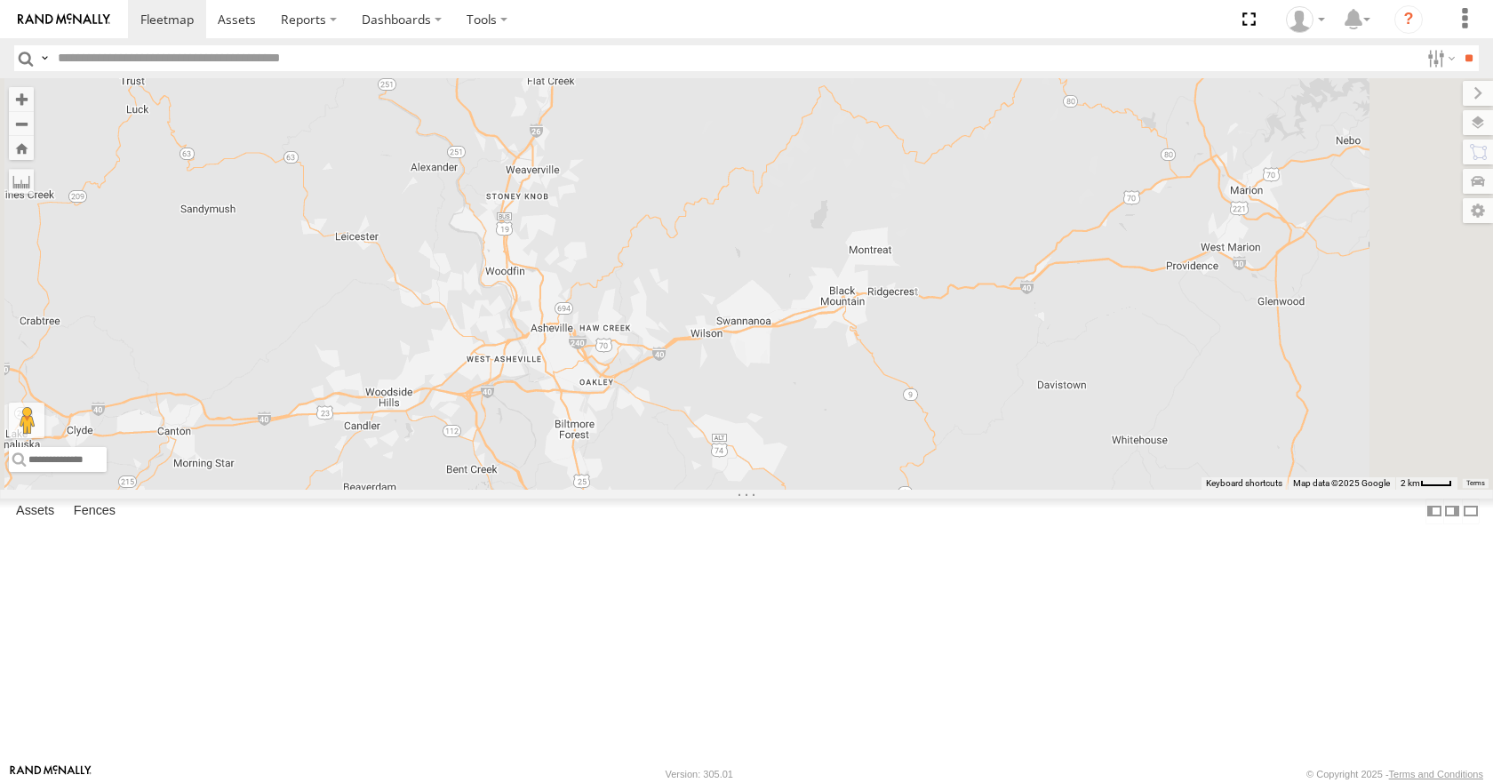
drag, startPoint x: 730, startPoint y: 226, endPoint x: 772, endPoint y: 92, distance: 139.7
click at [772, 92] on div "35 14 08 04 03 33" at bounding box center [746, 283] width 1493 height 410
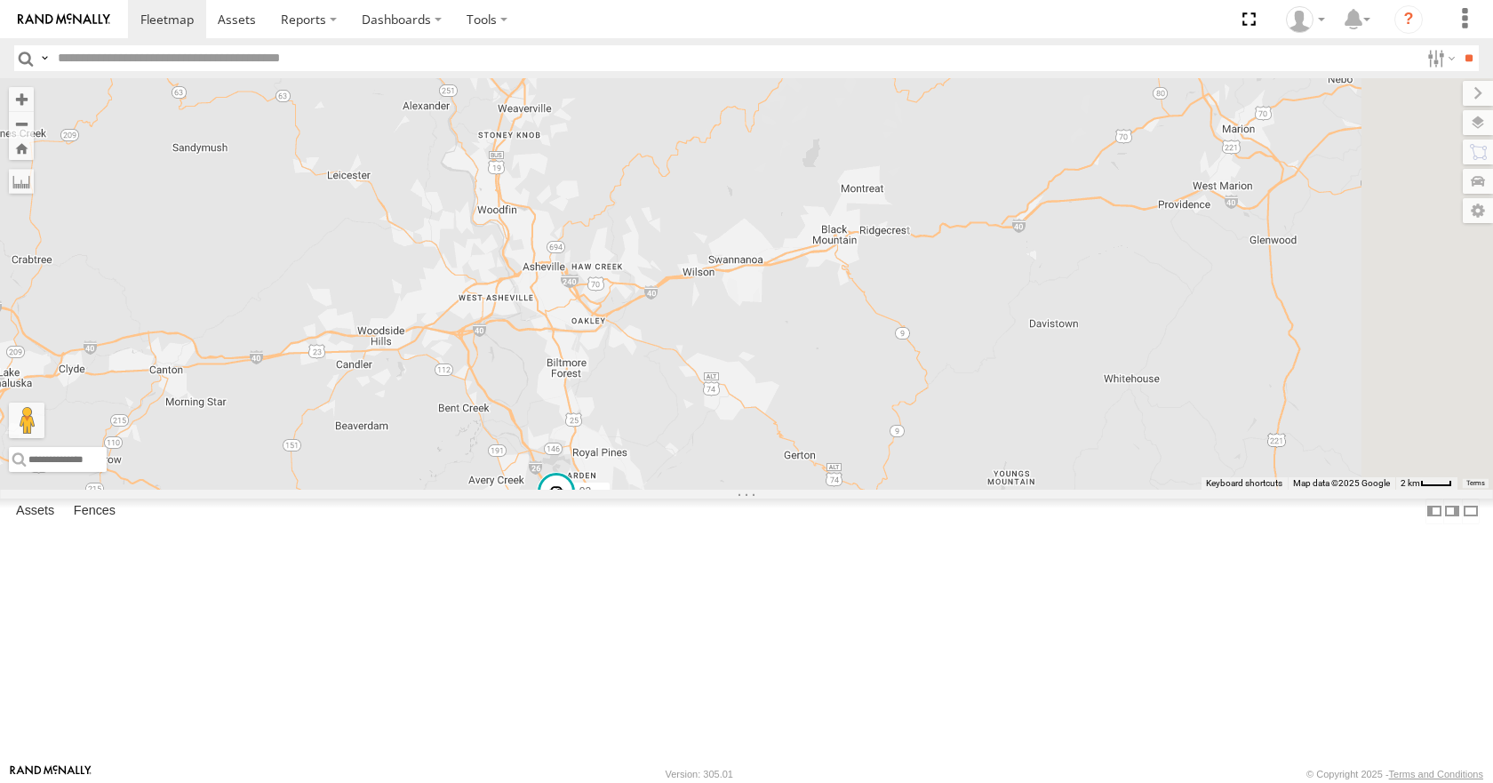
drag, startPoint x: 799, startPoint y: 292, endPoint x: 791, endPoint y: 228, distance: 64.5
click at [791, 228] on div "35 14 08 04 03 33" at bounding box center [746, 283] width 1493 height 410
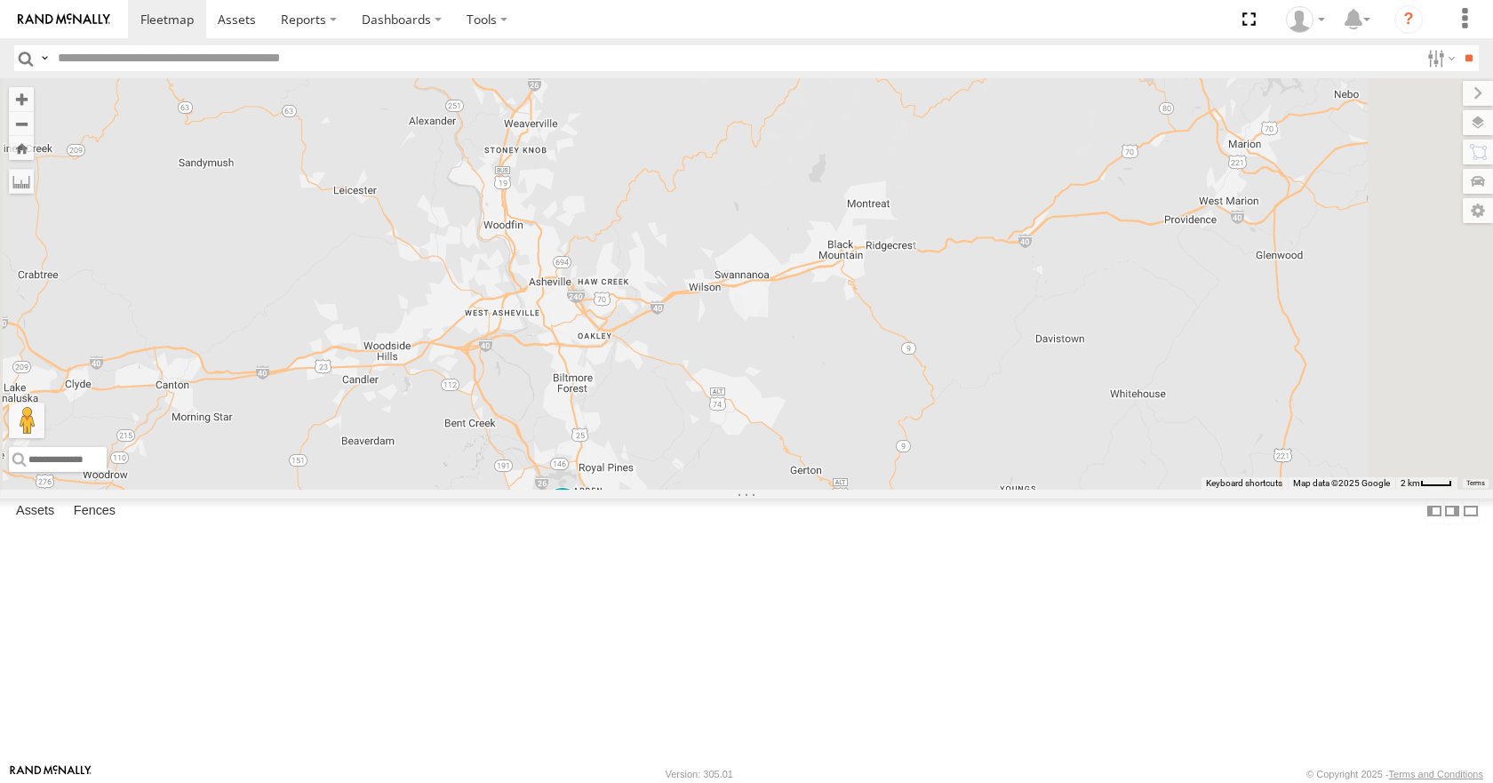
drag, startPoint x: 786, startPoint y: 275, endPoint x: 795, endPoint y: 302, distance: 28.9
click at [795, 302] on div "35 14 08 04 03 33" at bounding box center [746, 283] width 1493 height 410
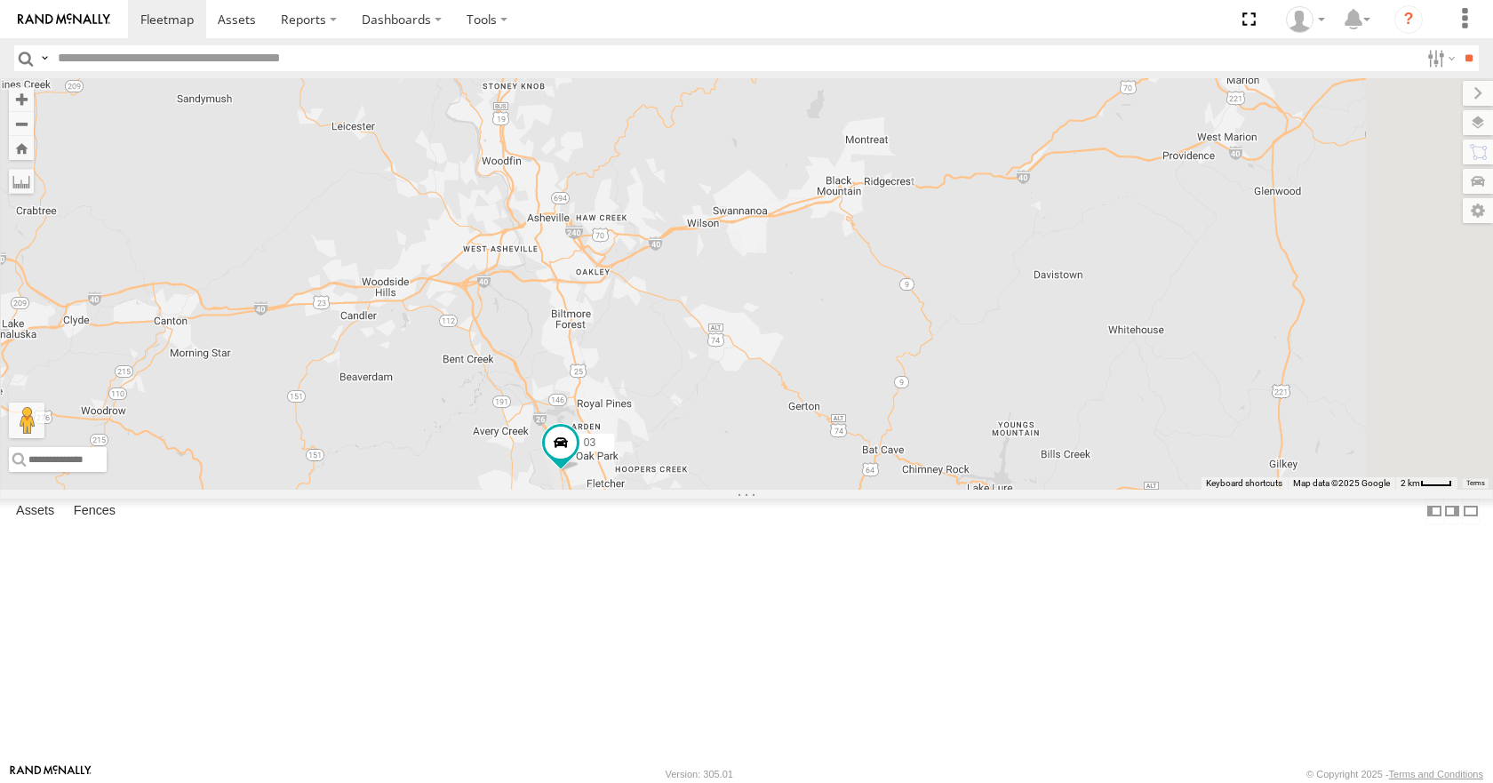
drag, startPoint x: 809, startPoint y: 510, endPoint x: 805, endPoint y: 431, distance: 79.2
click at [805, 431] on div "35 14 08 04 03 33" at bounding box center [746, 283] width 1493 height 410
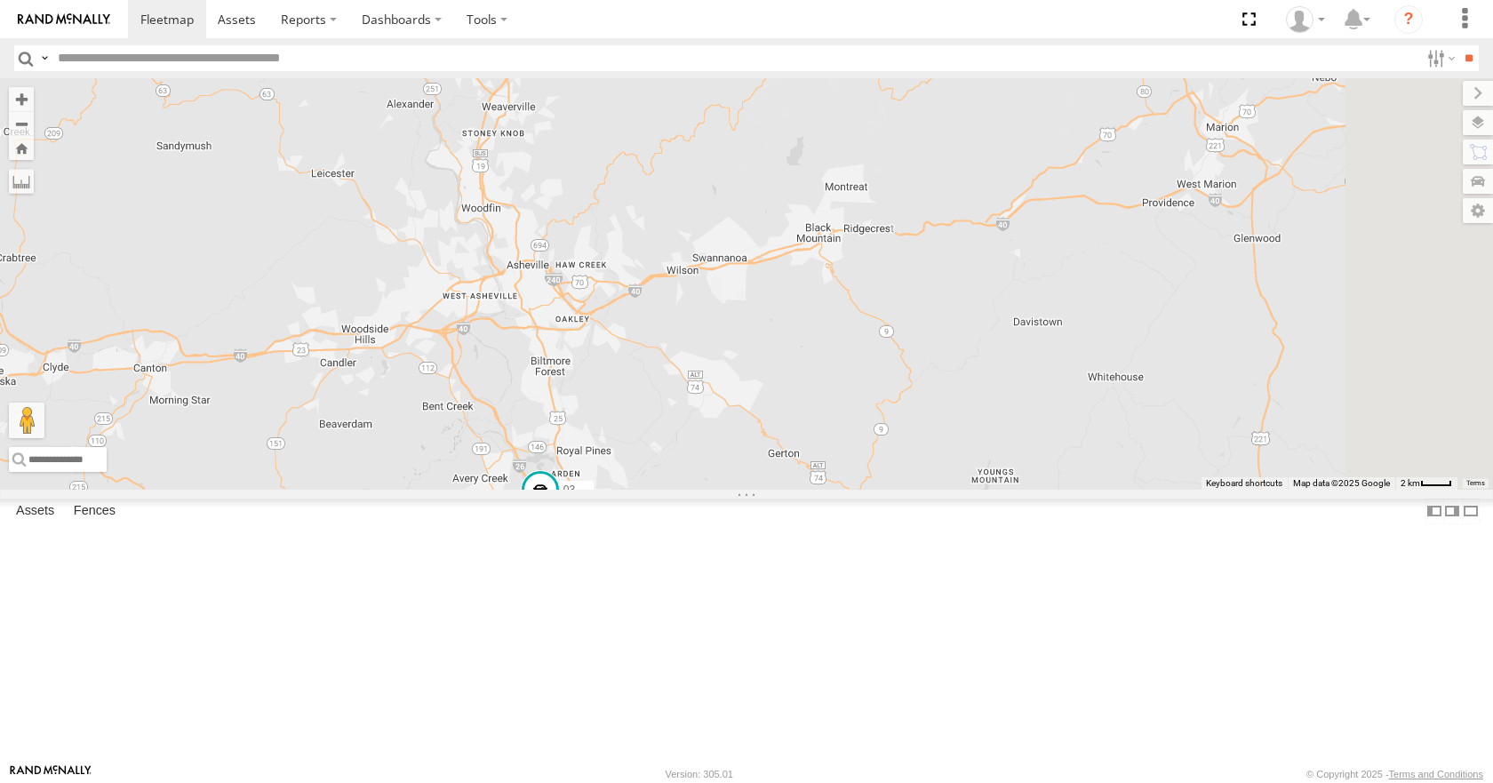
drag, startPoint x: 814, startPoint y: 458, endPoint x: 793, endPoint y: 508, distance: 54.6
click at [793, 489] on div "35 14 08 04 03 33" at bounding box center [746, 283] width 1493 height 410
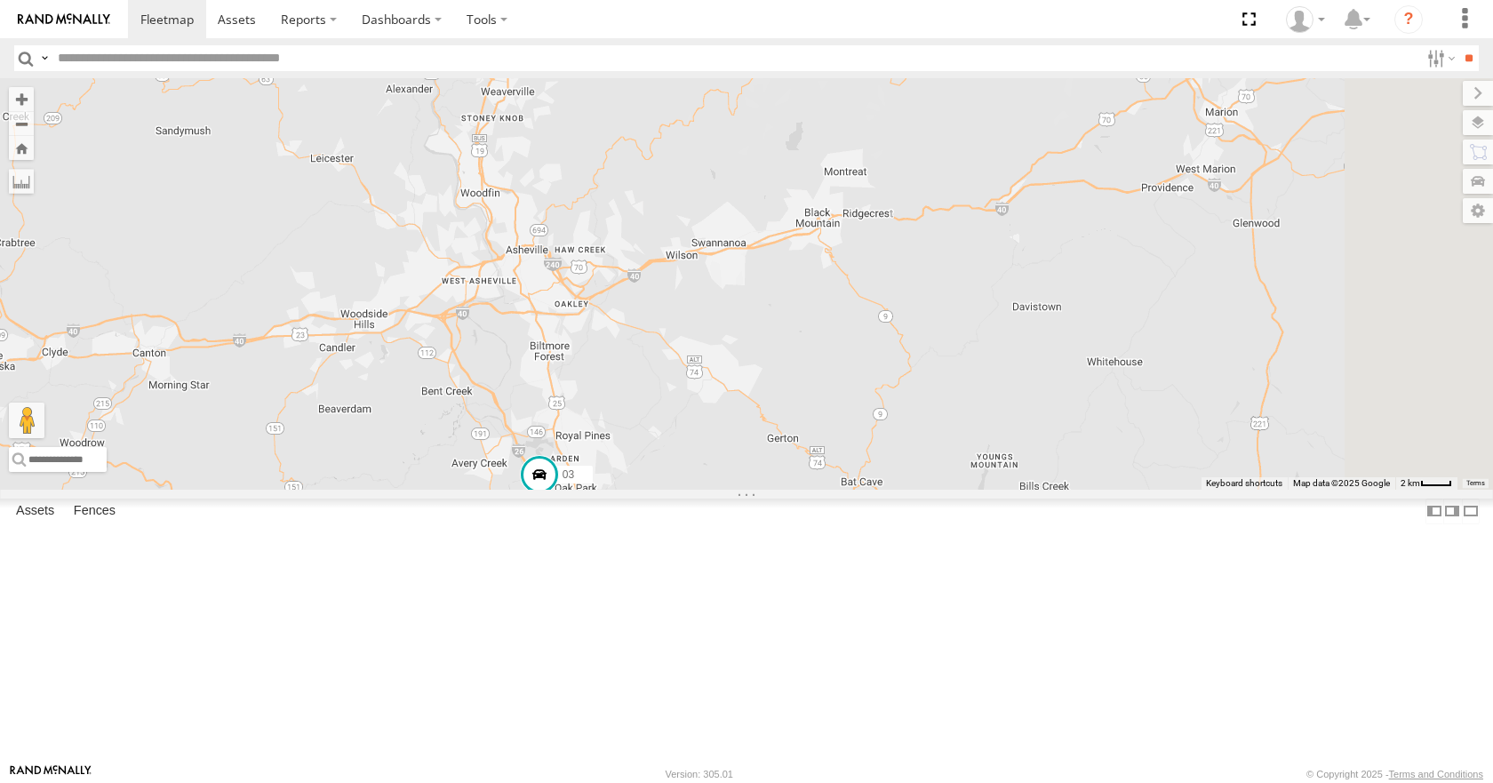
drag
click at [791, 489] on div "35 14 08 04 03 33" at bounding box center [746, 283] width 1493 height 410
click at [805, 489] on div "35 14 08 04 03 33" at bounding box center [746, 283] width 1493 height 410
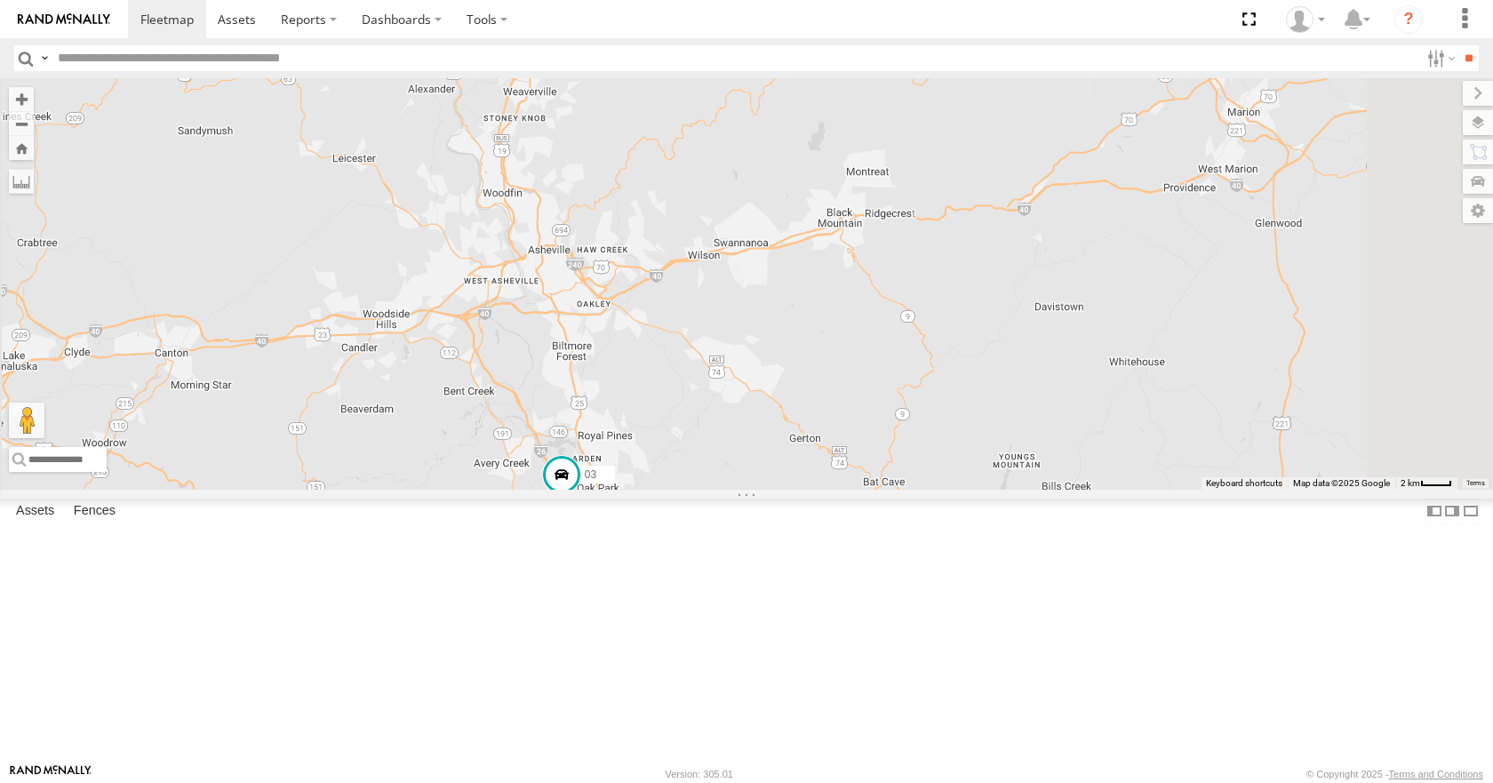
click at [798, 484] on div "35 14 08 04 03 33" at bounding box center [746, 283] width 1493 height 410
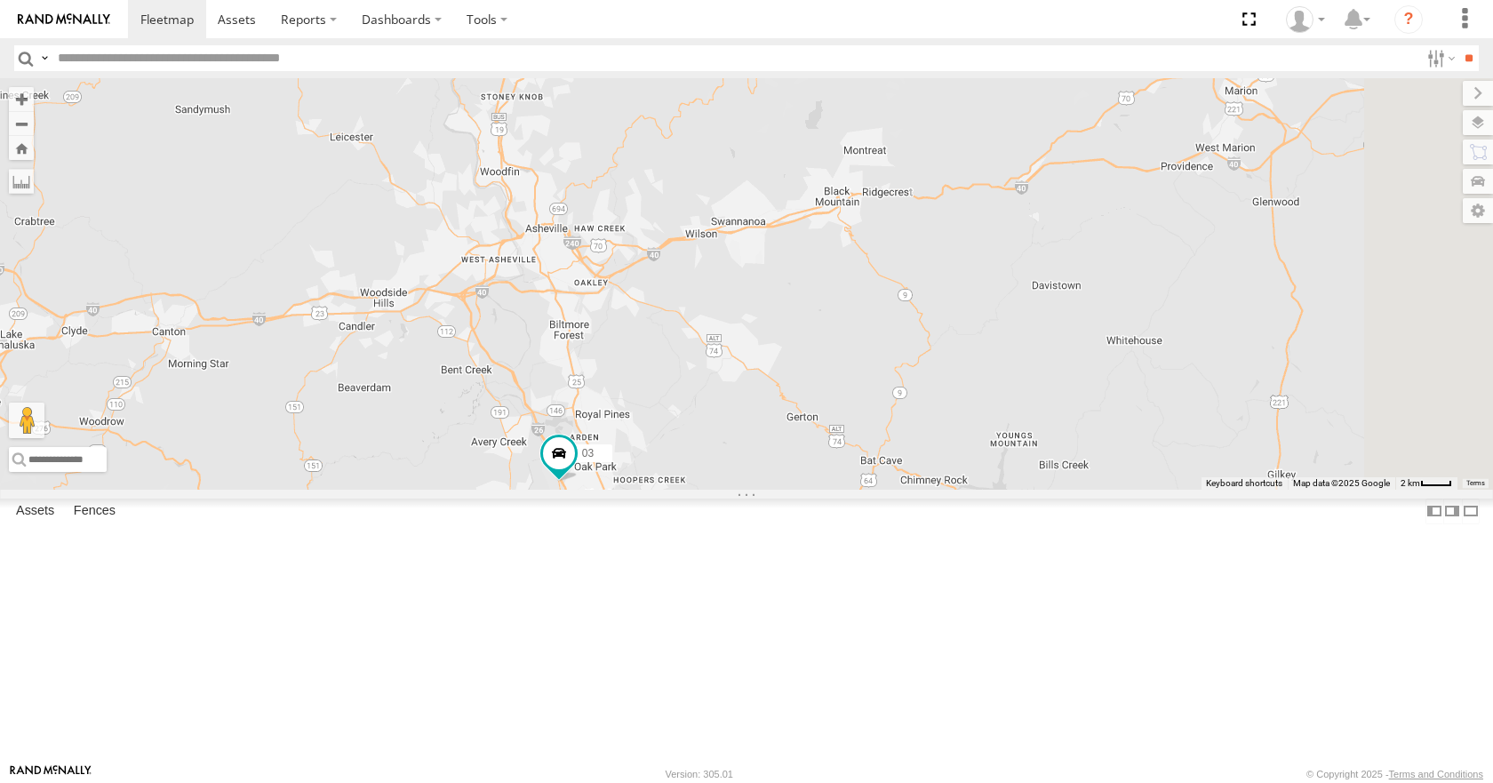
click at [793, 471] on div "35 14 08 04 03 33" at bounding box center [746, 283] width 1493 height 410
click at [788, 467] on div "35 14 08 04 03 33" at bounding box center [746, 283] width 1493 height 410
